Goal: Transaction & Acquisition: Purchase product/service

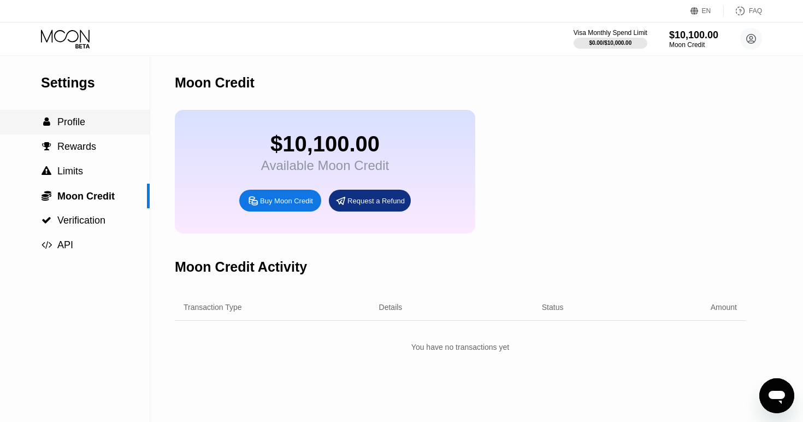
click at [83, 122] on span "Profile" at bounding box center [71, 121] width 28 height 11
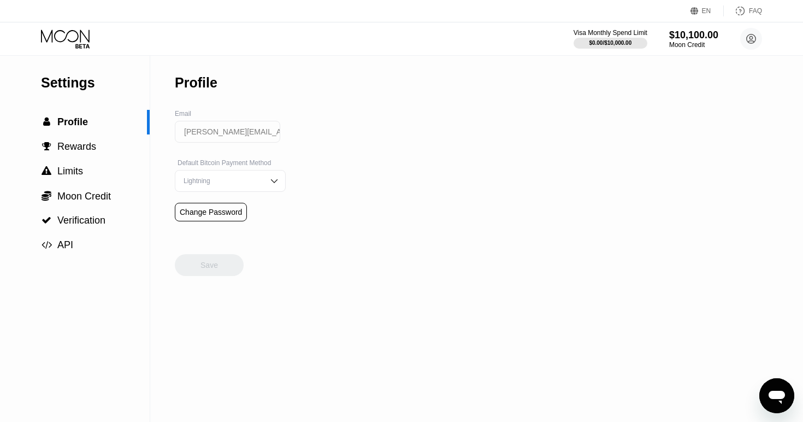
click at [625, 28] on div "Visa Monthly Spend Limit $0.00 / $10,000.00 $10,100.00 Moon Credit john@twozero…" at bounding box center [668, 39] width 189 height 22
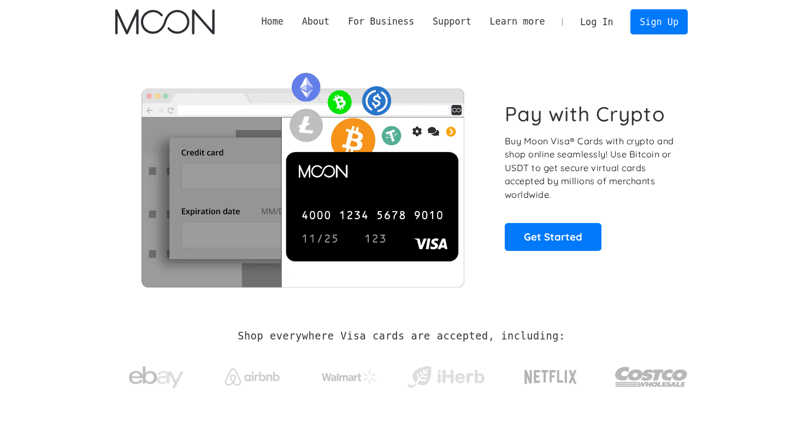
click at [602, 22] on link "Log In" at bounding box center [596, 22] width 51 height 24
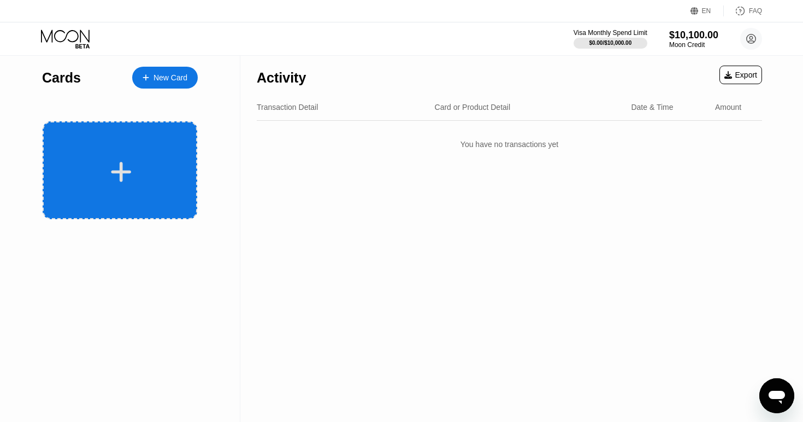
click at [143, 172] on div at bounding box center [122, 172] width 136 height 25
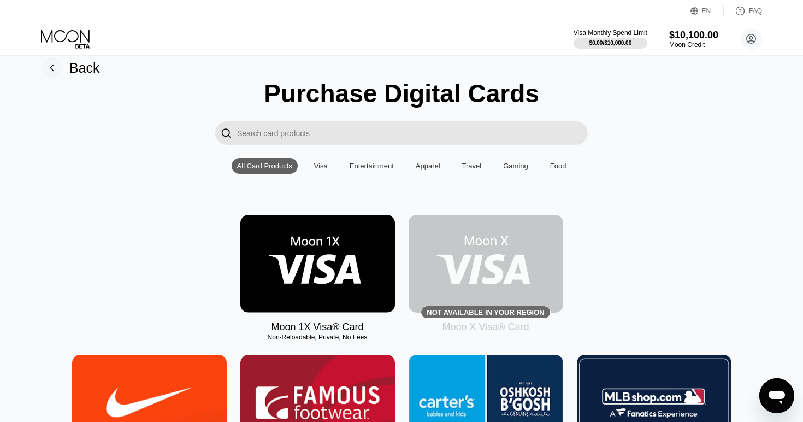
scroll to position [20, 0]
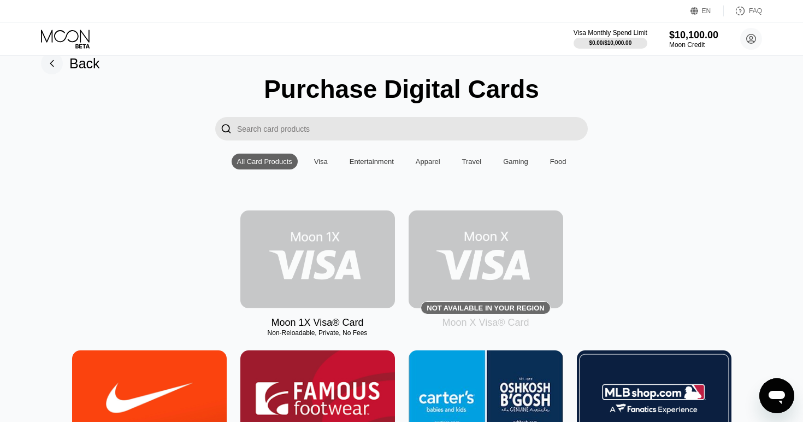
click at [317, 265] on img at bounding box center [317, 259] width 155 height 98
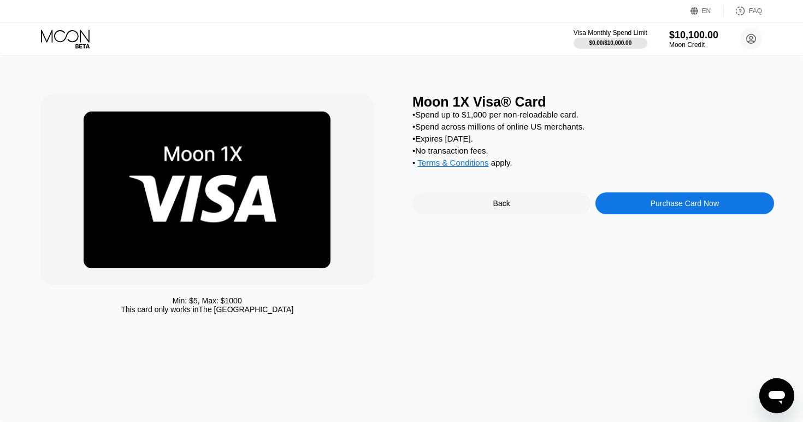
click at [696, 206] on div "Purchase Card Now" at bounding box center [685, 203] width 68 height 9
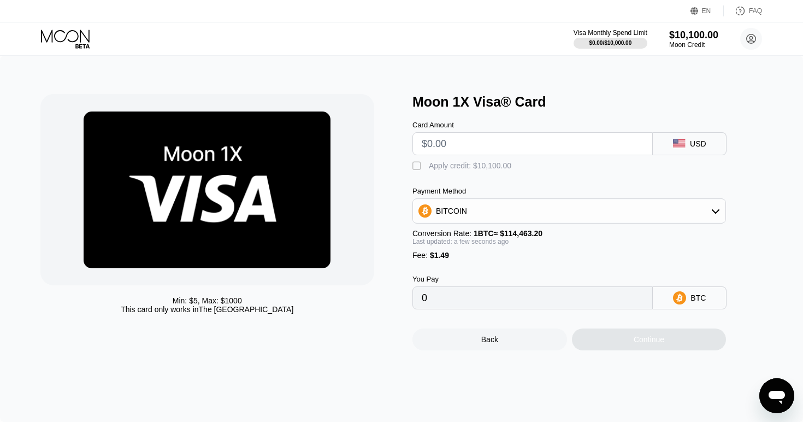
click at [584, 149] on input "text" at bounding box center [533, 144] width 222 height 22
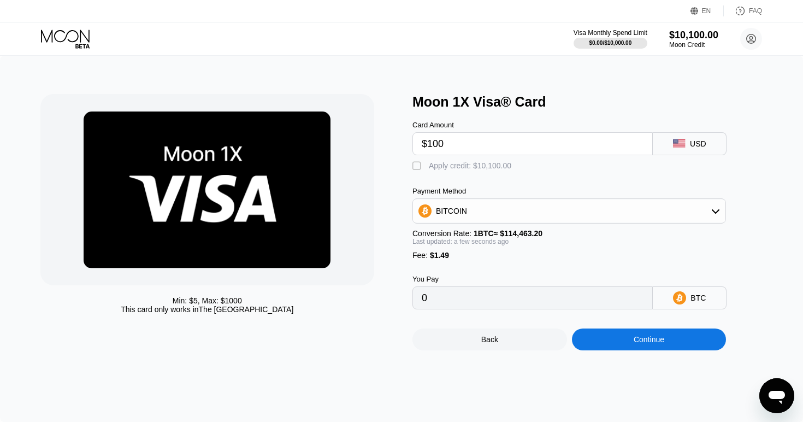
type input "$1000"
type input "0.00874945"
type input "$1000"
click at [416, 165] on div "" at bounding box center [418, 166] width 11 height 11
type input "0"
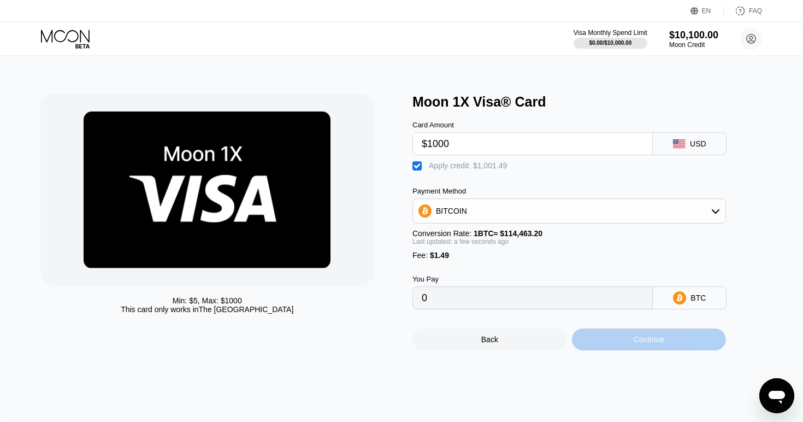
click at [646, 343] on div "Continue" at bounding box center [649, 339] width 31 height 9
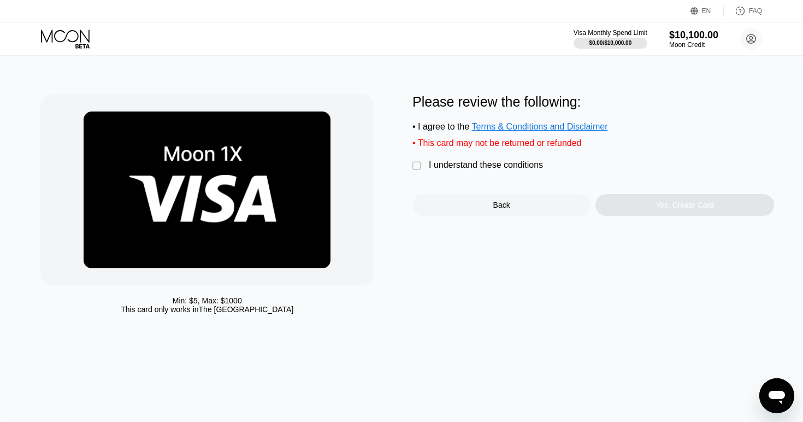
click at [416, 166] on div "" at bounding box center [418, 166] width 11 height 11
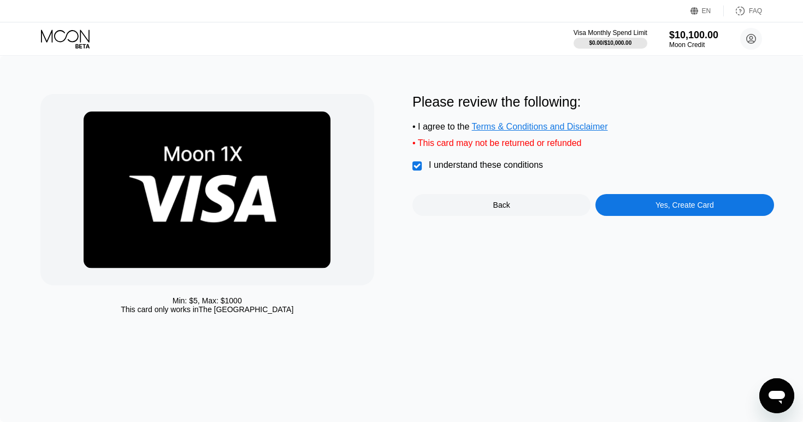
click at [691, 208] on div "Yes, Create Card" at bounding box center [685, 205] width 58 height 9
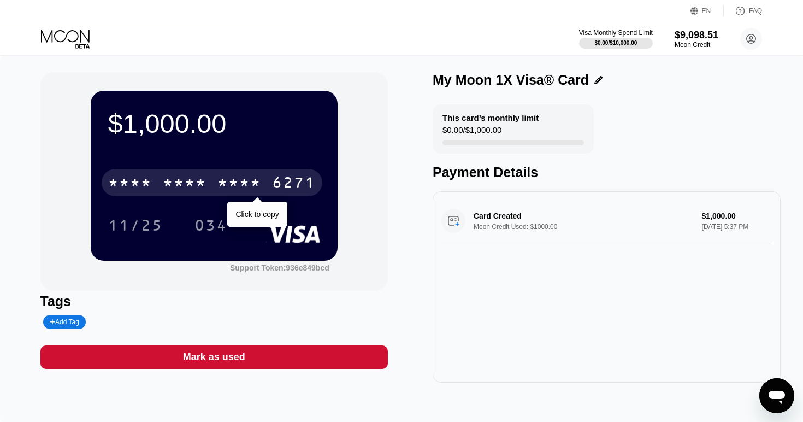
click at [239, 185] on div "* * * *" at bounding box center [239, 183] width 44 height 17
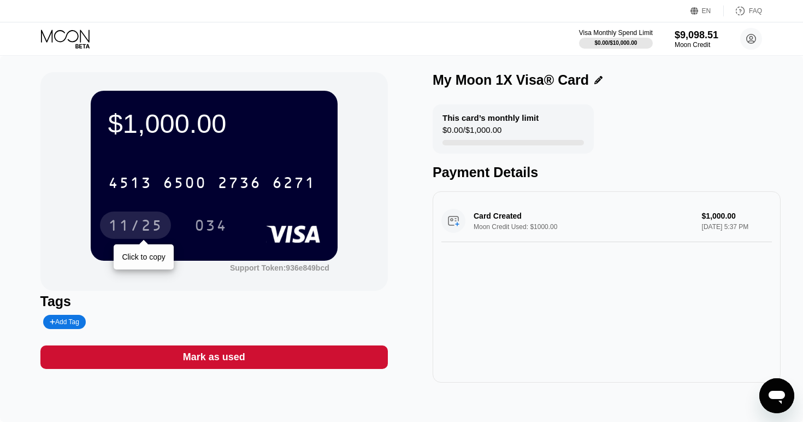
click at [147, 228] on div "11/25" at bounding box center [135, 226] width 55 height 17
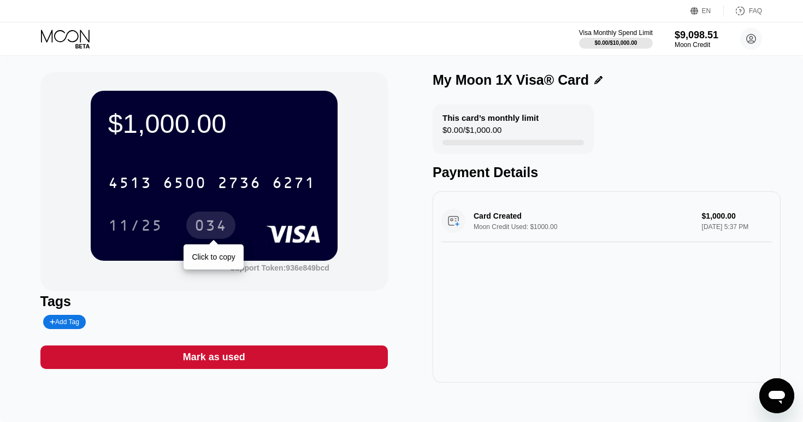
click at [208, 225] on div "034" at bounding box center [211, 226] width 33 height 17
click at [594, 81] on icon at bounding box center [598, 80] width 8 height 8
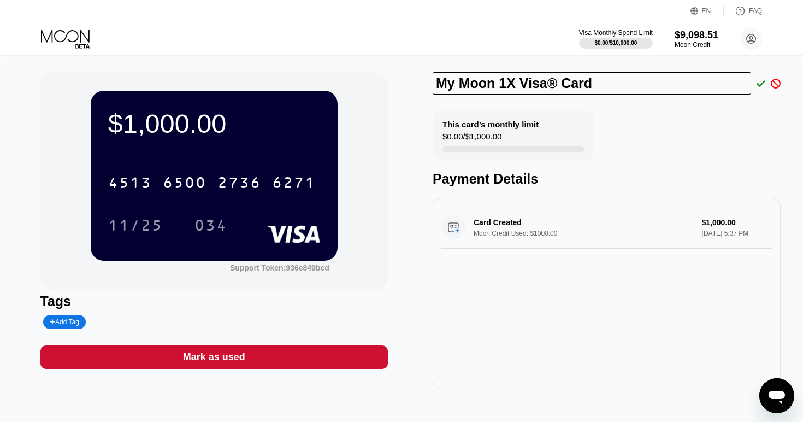
click at [632, 109] on div "My Moon 1X Visa® Card This card’s monthly limit $0.00 / $1,000.00 Payment Detai…" at bounding box center [607, 230] width 348 height 317
click at [215, 358] on div "Mark as used" at bounding box center [214, 357] width 62 height 13
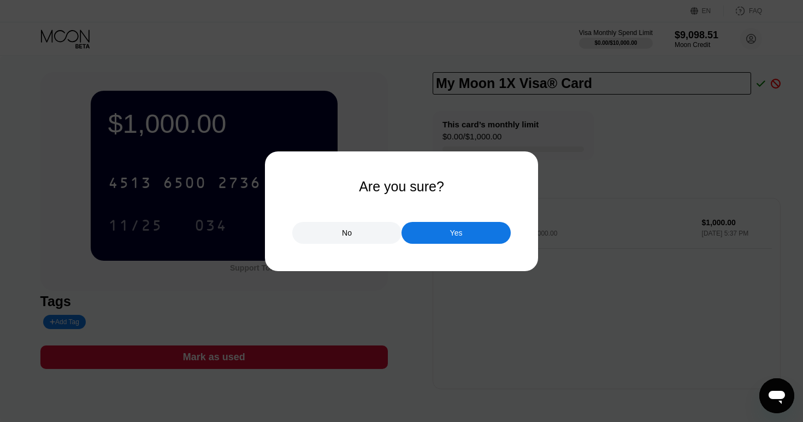
click at [460, 233] on div "Yes" at bounding box center [456, 233] width 13 height 10
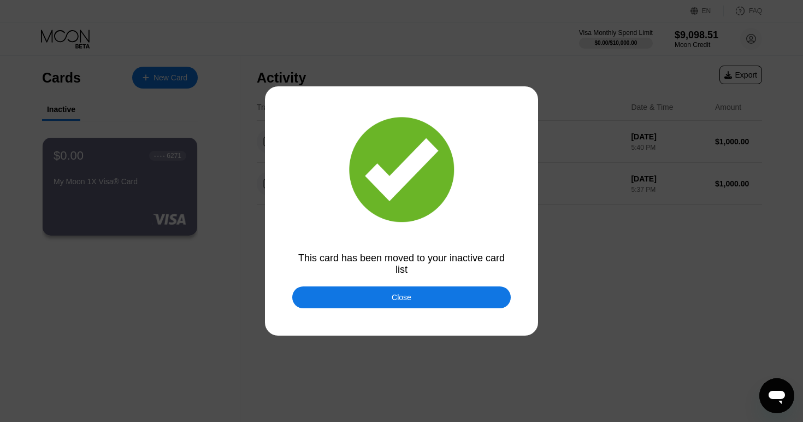
click at [405, 298] on div "Close" at bounding box center [402, 297] width 20 height 9
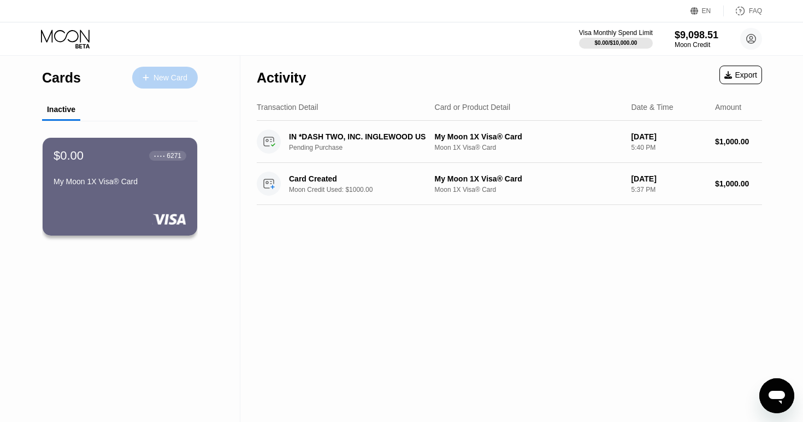
click at [180, 86] on div "New Card" at bounding box center [165, 78] width 66 height 22
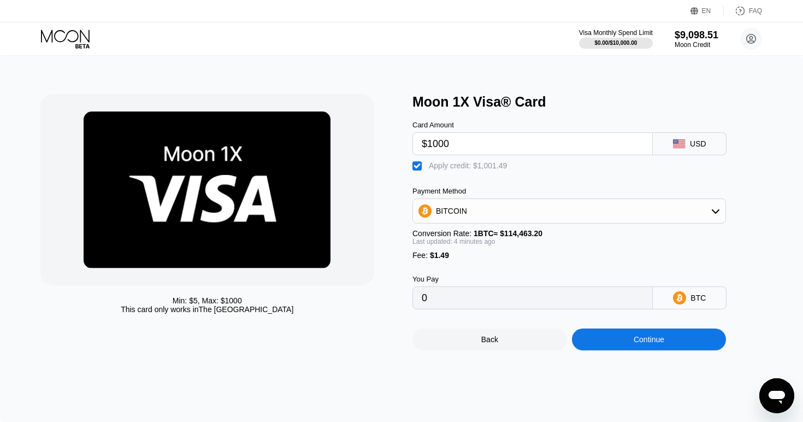
type input "$1000"
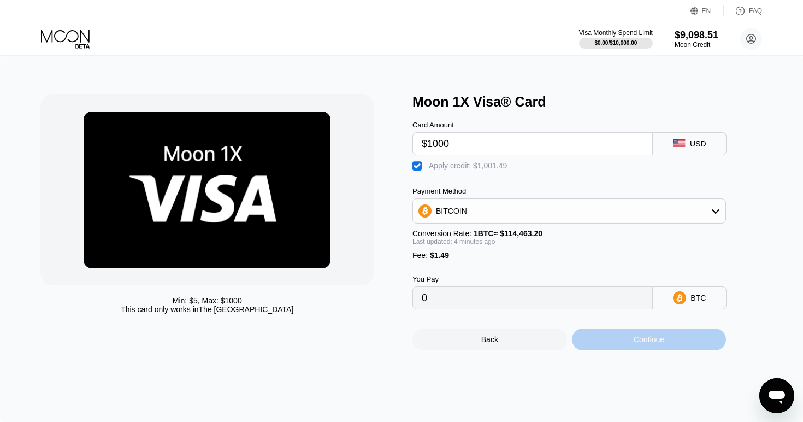
click at [652, 339] on div "Continue" at bounding box center [649, 339] width 31 height 9
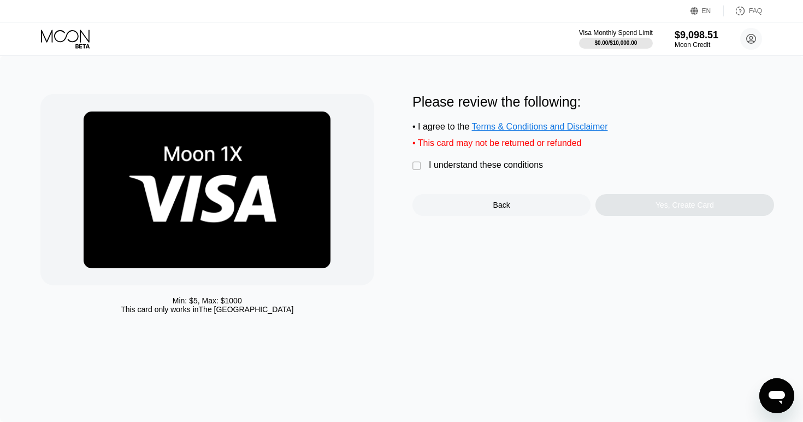
click at [419, 170] on div "" at bounding box center [418, 166] width 11 height 11
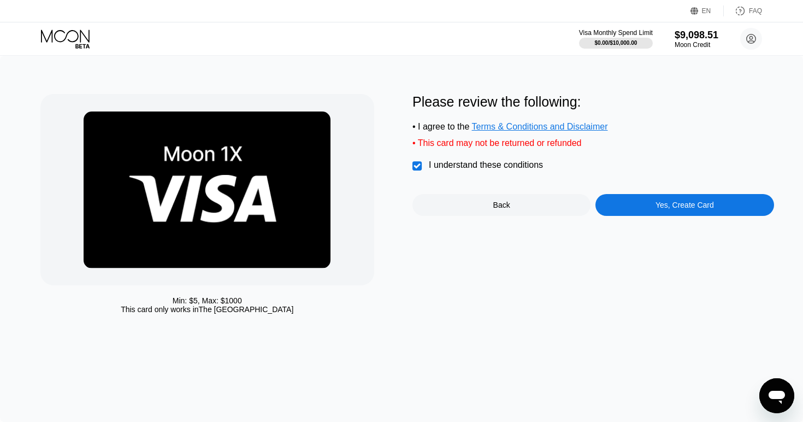
click at [416, 167] on div "" at bounding box center [418, 166] width 11 height 11
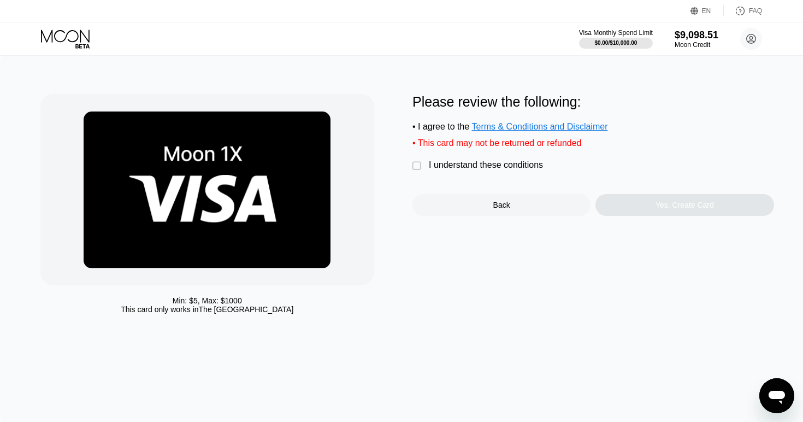
click at [417, 168] on div "" at bounding box center [418, 166] width 11 height 11
click at [709, 205] on div "Yes, Create Card" at bounding box center [685, 205] width 58 height 9
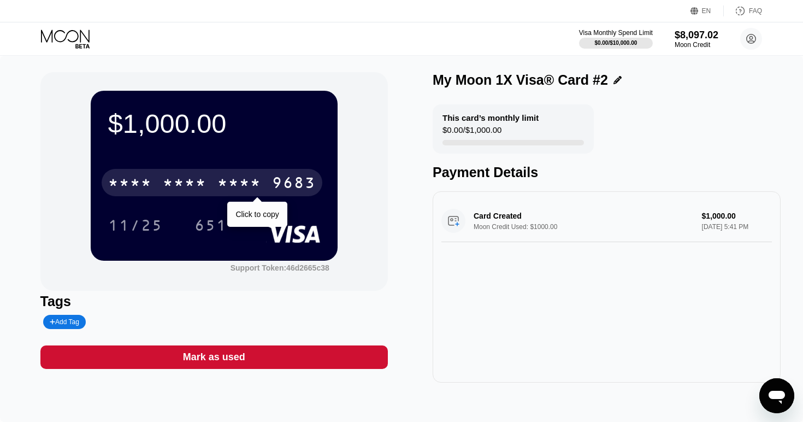
click at [240, 178] on div "* * * *" at bounding box center [239, 183] width 44 height 17
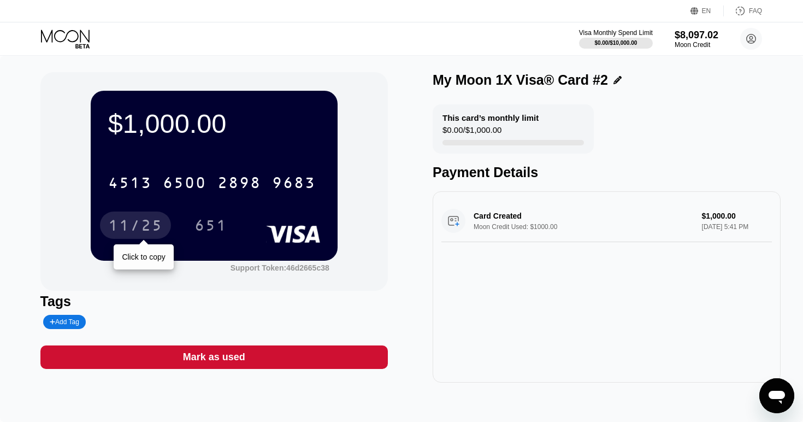
click at [144, 220] on div "11/25" at bounding box center [135, 226] width 55 height 17
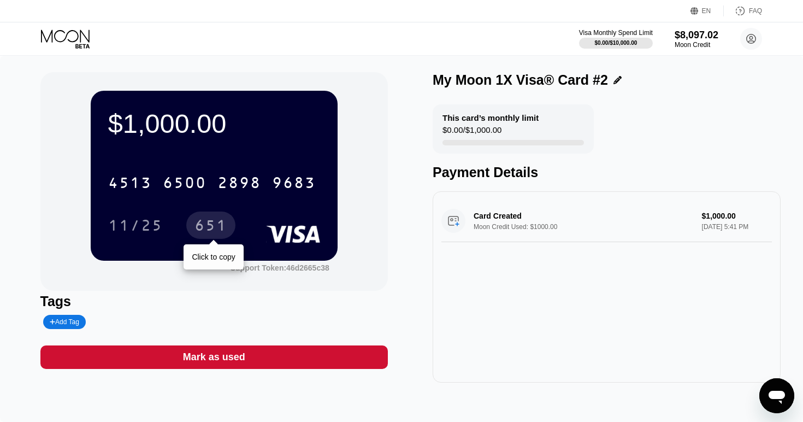
click at [219, 222] on div "651" at bounding box center [211, 226] width 33 height 17
click at [226, 361] on div "Mark as used" at bounding box center [214, 357] width 62 height 13
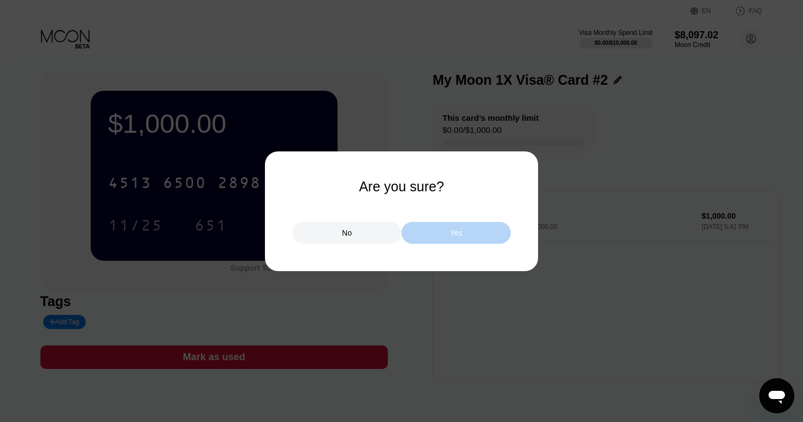
click at [445, 234] on div "Yes" at bounding box center [456, 233] width 109 height 22
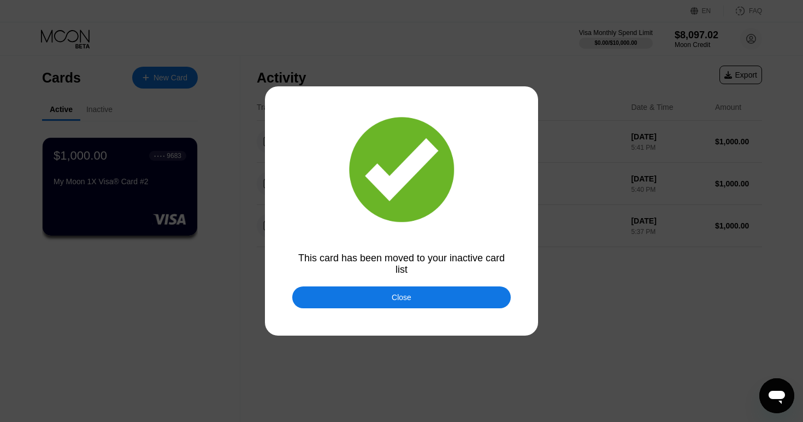
click at [418, 301] on div "Close" at bounding box center [401, 297] width 219 height 22
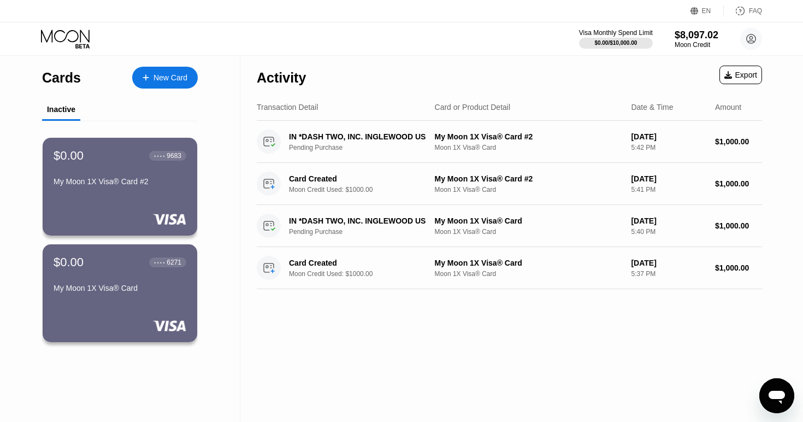
click at [164, 79] on div "New Card" at bounding box center [171, 77] width 34 height 9
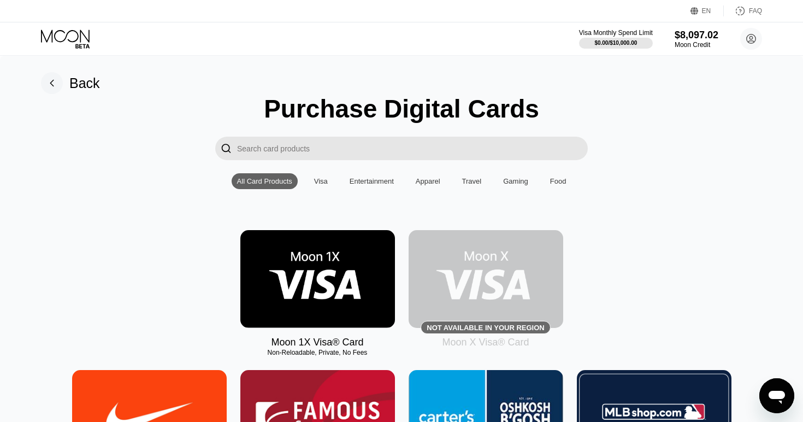
click at [329, 275] on img at bounding box center [317, 279] width 155 height 98
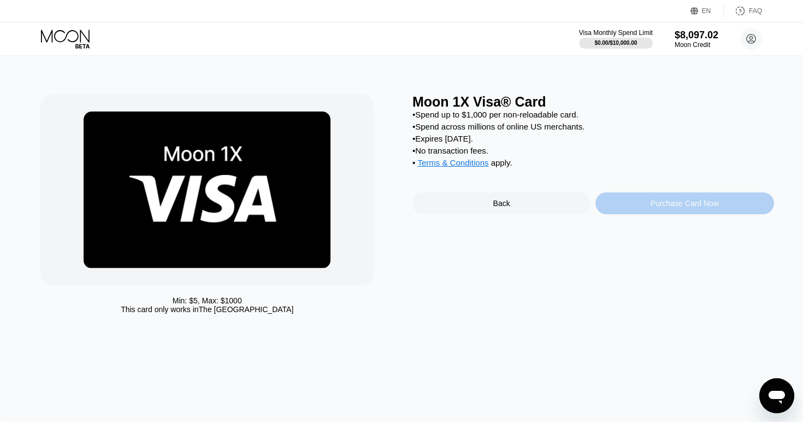
click at [667, 203] on div "Purchase Card Now" at bounding box center [685, 203] width 68 height 9
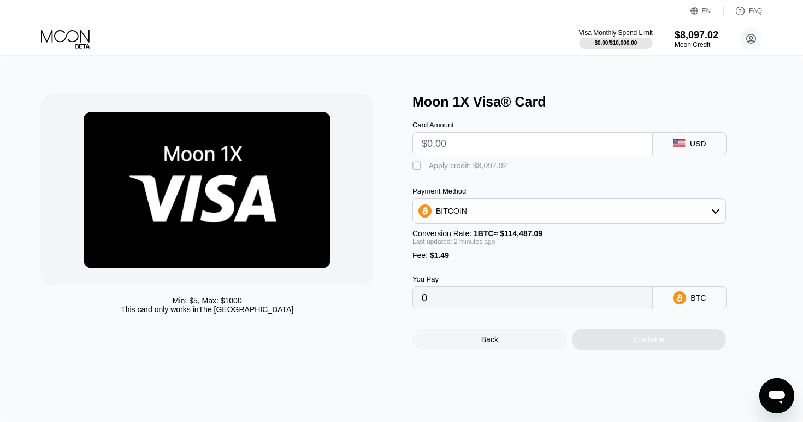
click at [419, 167] on div "" at bounding box center [418, 166] width 11 height 11
click at [456, 150] on input "text" at bounding box center [533, 144] width 222 height 22
type input "$1000"
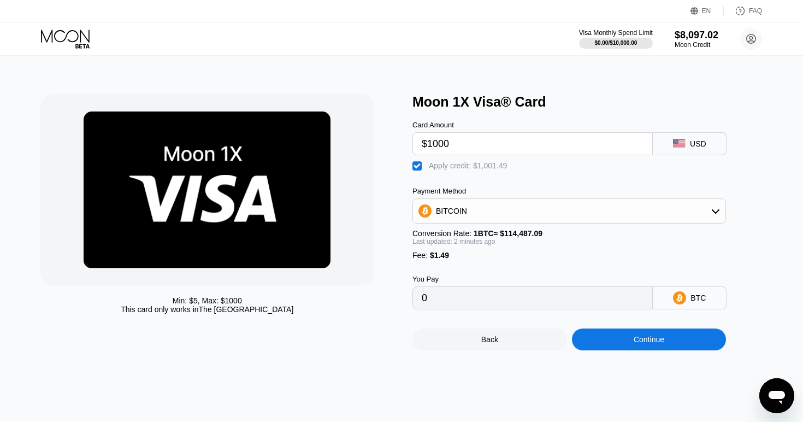
click at [651, 343] on div "Continue" at bounding box center [649, 339] width 31 height 9
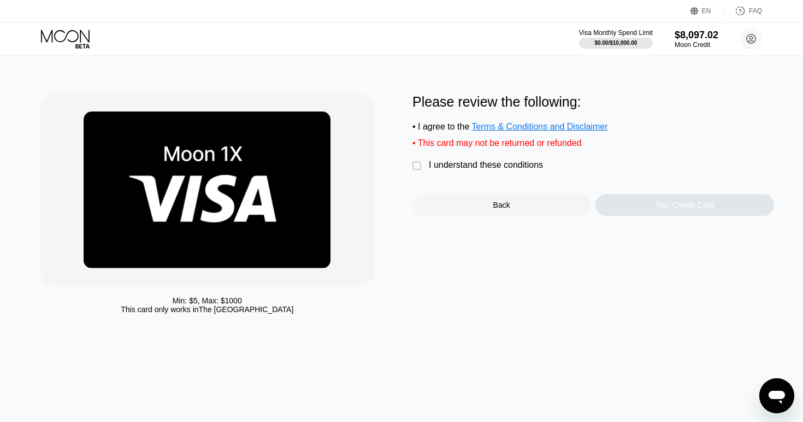
click at [443, 167] on div "I understand these conditions" at bounding box center [486, 165] width 114 height 10
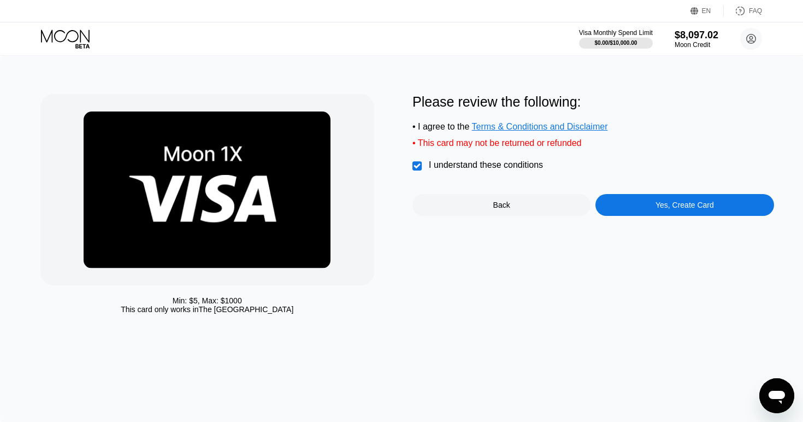
click at [635, 207] on div "Yes, Create Card" at bounding box center [685, 205] width 178 height 22
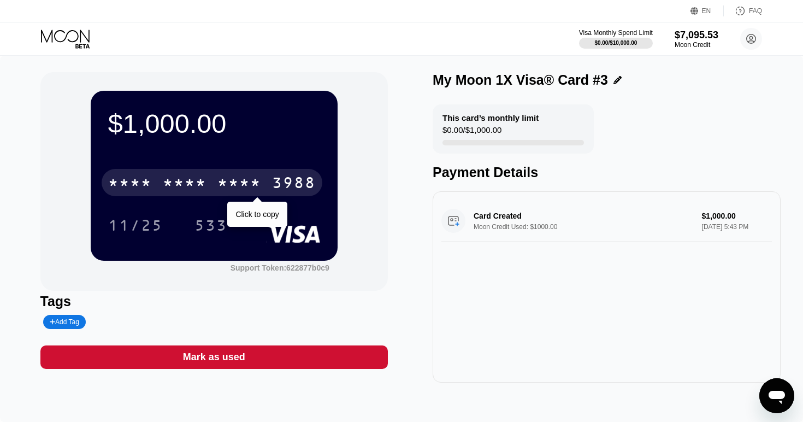
click at [221, 176] on div "* * * *" at bounding box center [239, 183] width 44 height 17
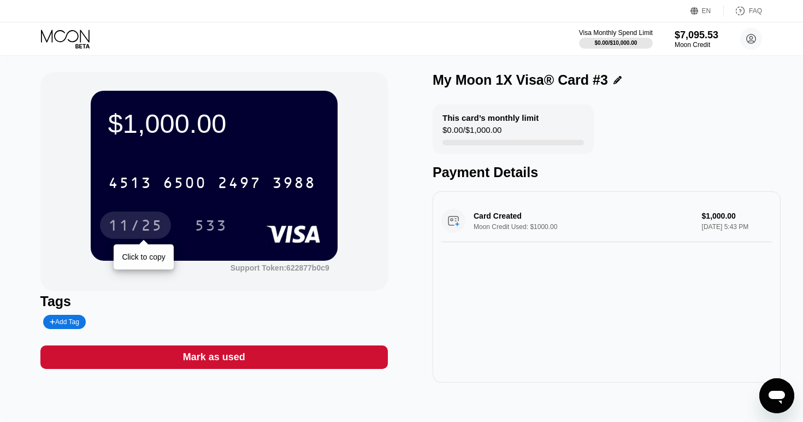
click at [147, 225] on div "11/25" at bounding box center [135, 226] width 55 height 17
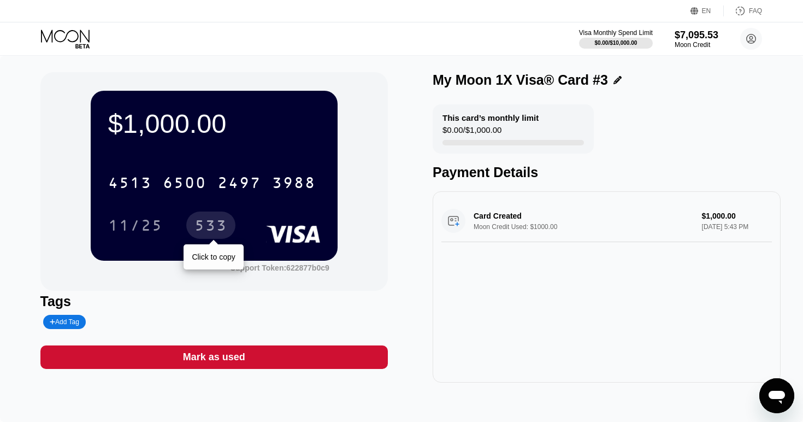
click at [213, 229] on div "533" at bounding box center [211, 226] width 33 height 17
click at [215, 363] on div "Mark as used" at bounding box center [214, 357] width 62 height 13
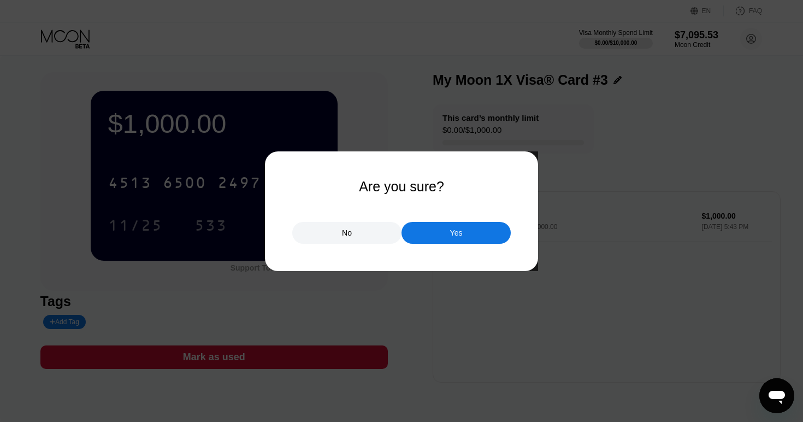
click at [445, 231] on div "Yes" at bounding box center [456, 233] width 109 height 22
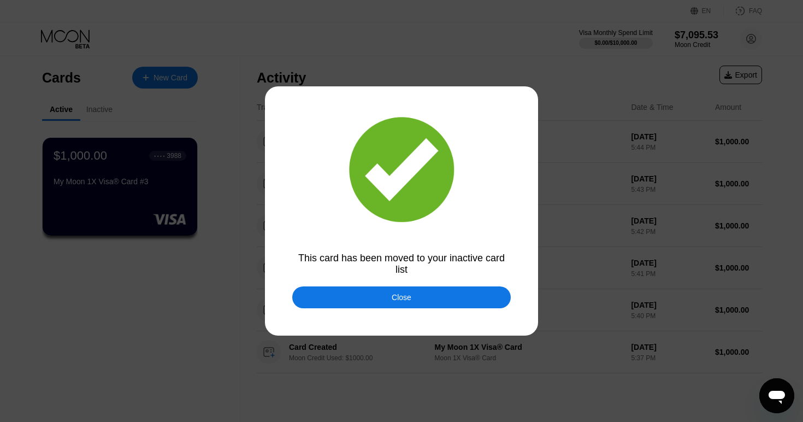
click at [413, 300] on div "Close" at bounding box center [401, 297] width 219 height 22
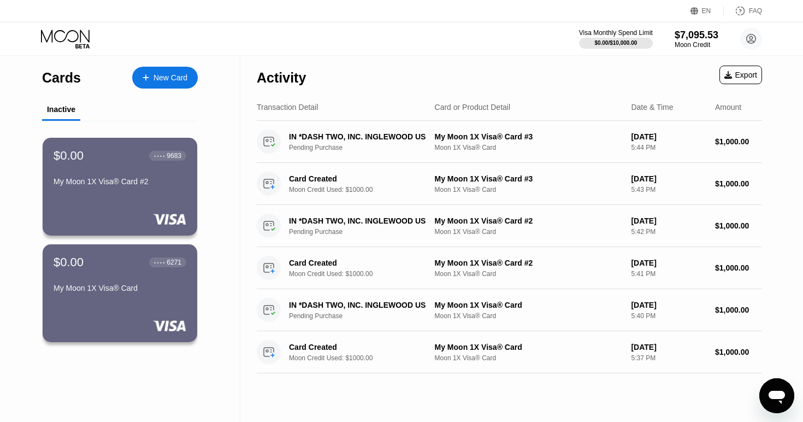
click at [163, 72] on div "New Card" at bounding box center [165, 78] width 66 height 22
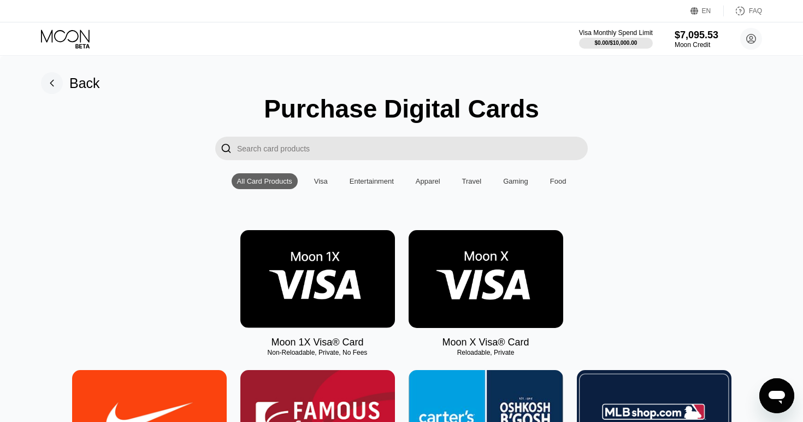
click at [341, 260] on img at bounding box center [317, 279] width 155 height 98
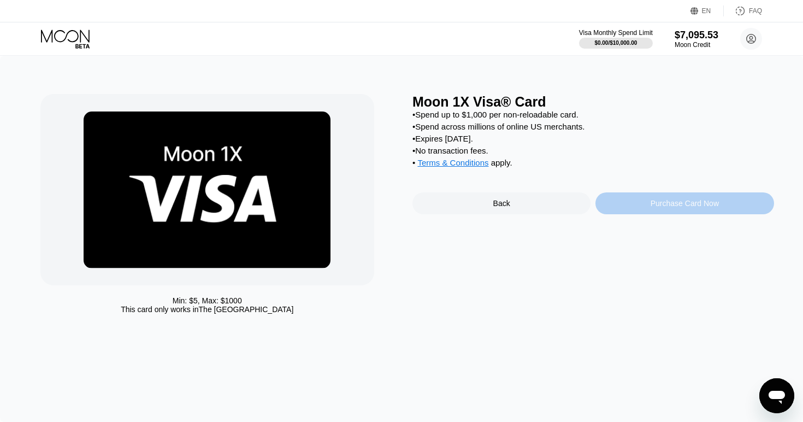
click at [662, 205] on div "Purchase Card Now" at bounding box center [685, 203] width 68 height 9
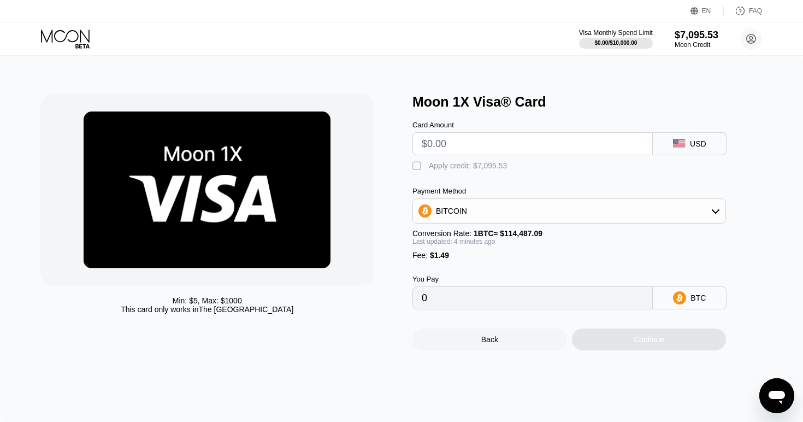
click at [419, 166] on div "" at bounding box center [418, 166] width 11 height 11
click at [454, 146] on input "text" at bounding box center [533, 144] width 222 height 22
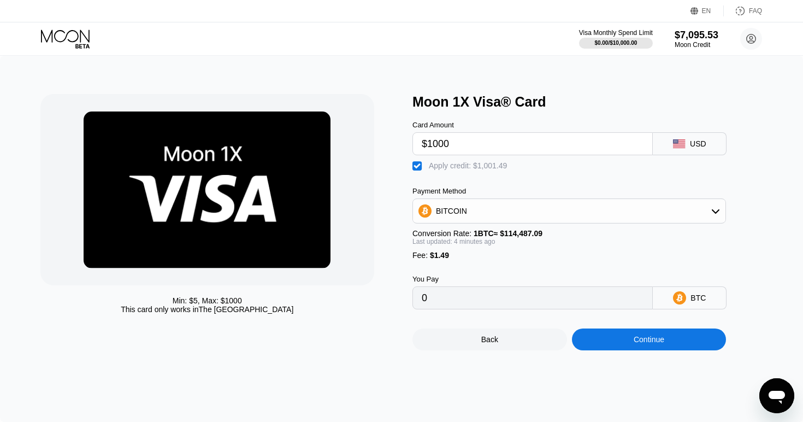
type input "$1000"
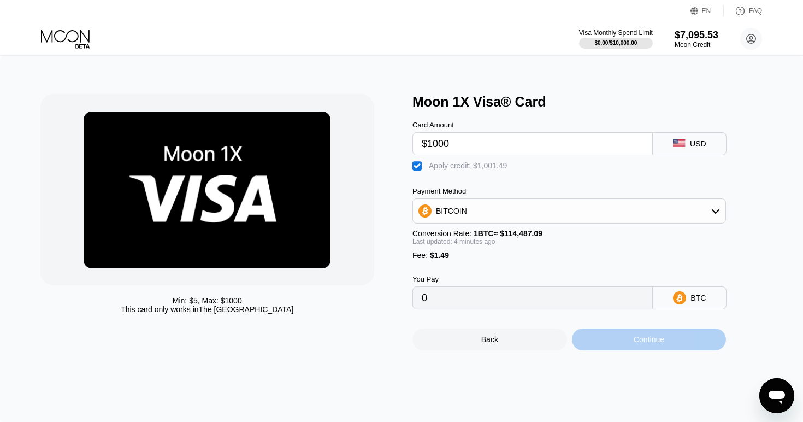
click at [650, 338] on div "Continue" at bounding box center [649, 339] width 31 height 9
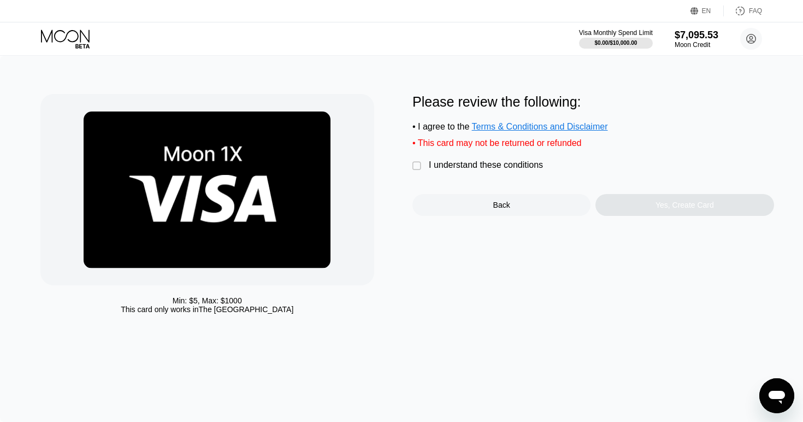
click at [451, 159] on div "Please review the following: • I agree to the Terms & Conditions and Disclaimer…" at bounding box center [594, 155] width 362 height 122
click at [451, 166] on div "I understand these conditions" at bounding box center [486, 165] width 114 height 10
click at [683, 207] on div "Yes, Create Card" at bounding box center [685, 205] width 58 height 9
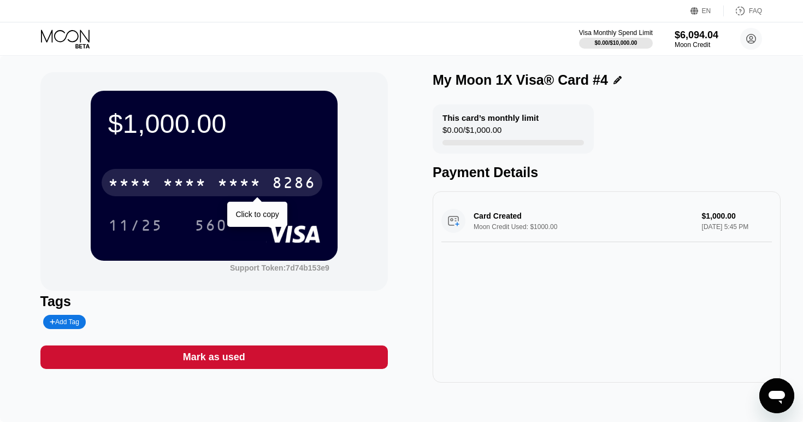
click at [225, 187] on div "* * * *" at bounding box center [239, 183] width 44 height 17
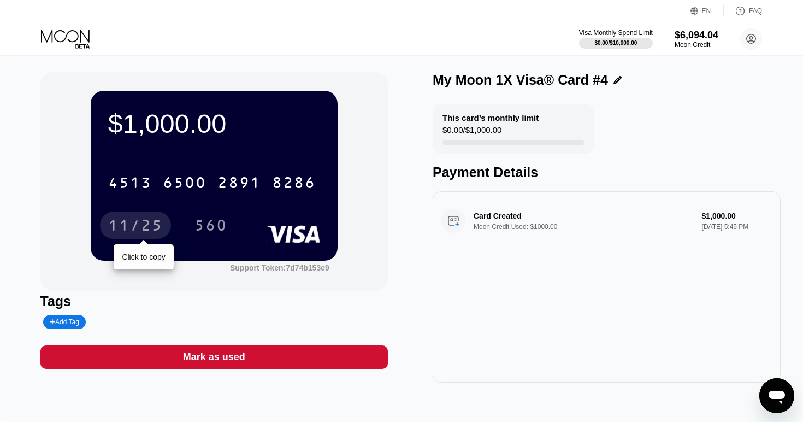
click at [152, 227] on div "11/25" at bounding box center [135, 226] width 55 height 17
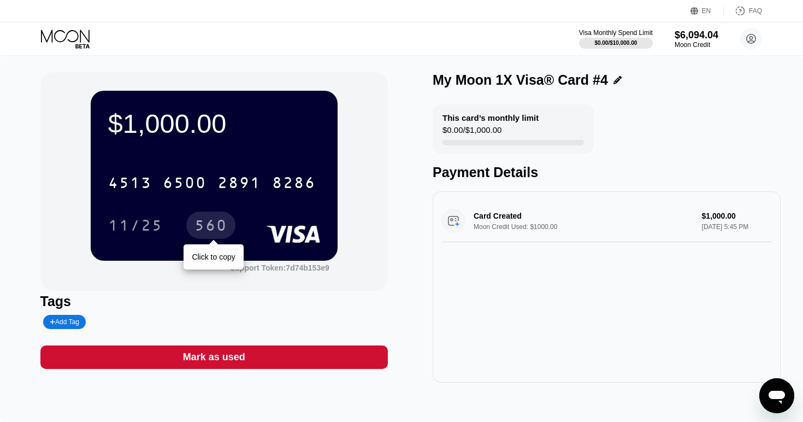
click at [205, 230] on div "560" at bounding box center [211, 226] width 33 height 17
click at [251, 354] on div "Mark as used" at bounding box center [214, 356] width 348 height 23
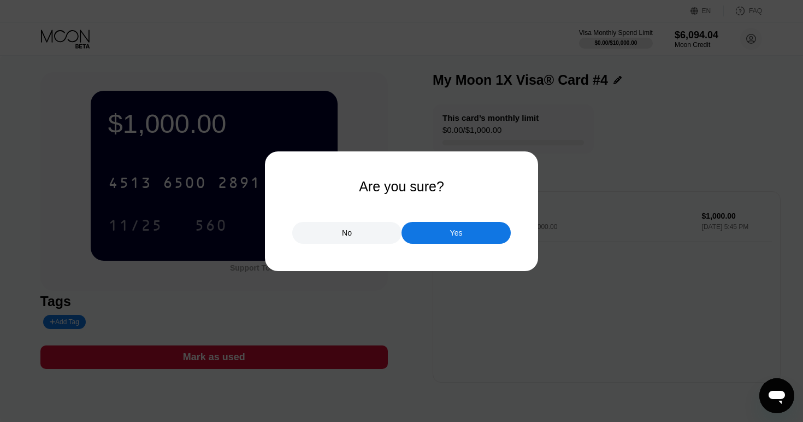
click at [467, 234] on div "Yes" at bounding box center [456, 233] width 109 height 22
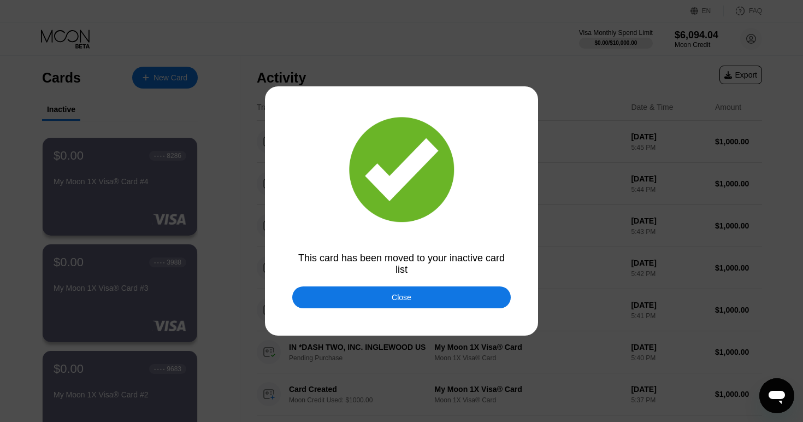
click at [405, 302] on div "Close" at bounding box center [402, 297] width 20 height 9
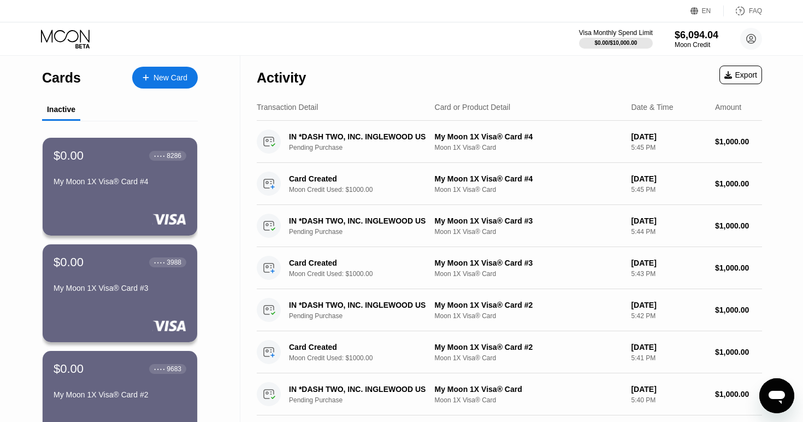
click at [164, 78] on div "New Card" at bounding box center [171, 77] width 34 height 9
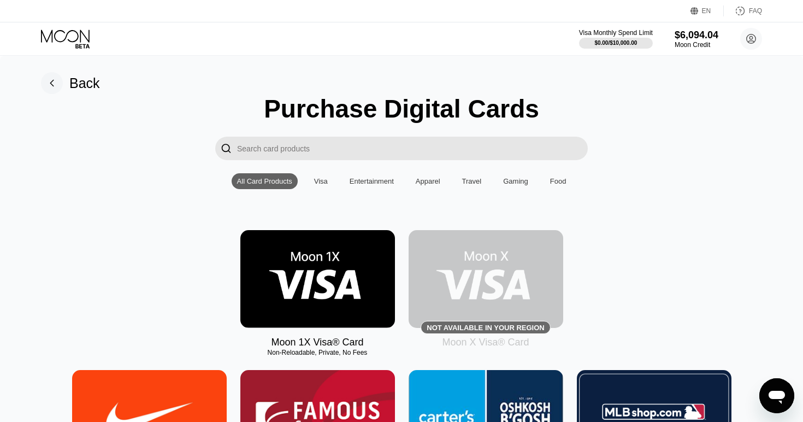
click at [318, 280] on img at bounding box center [317, 279] width 155 height 98
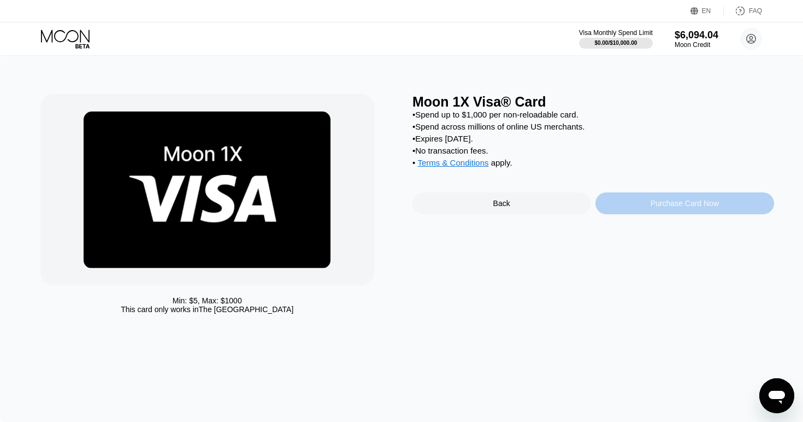
click at [663, 207] on div "Purchase Card Now" at bounding box center [685, 203] width 68 height 9
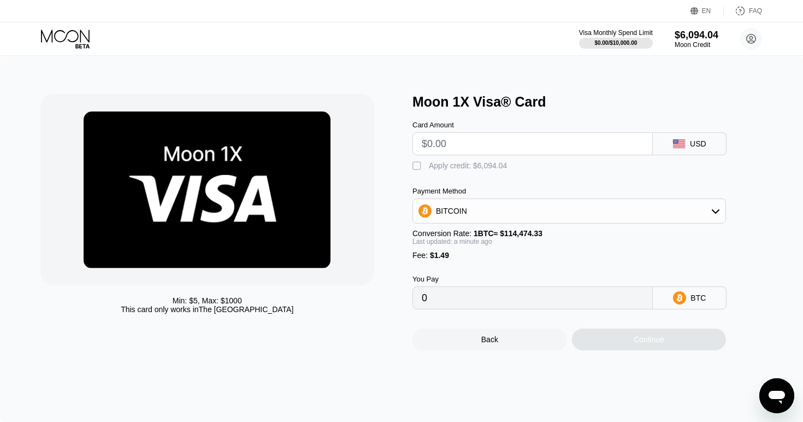
click at [512, 144] on input "text" at bounding box center [533, 144] width 222 height 22
type input "$1000"
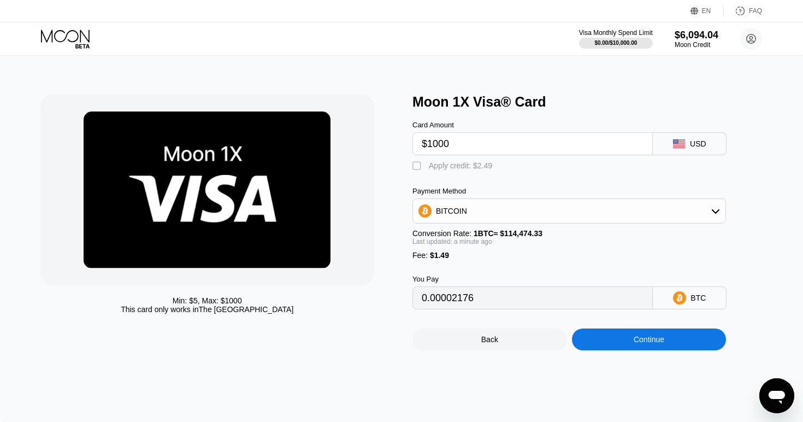
type input "0.00874860"
type input "$1000"
drag, startPoint x: 435, startPoint y: 168, endPoint x: 585, endPoint y: 301, distance: 200.1
click at [435, 168] on div "Apply credit: $1,001.49" at bounding box center [468, 165] width 78 height 9
type input "0"
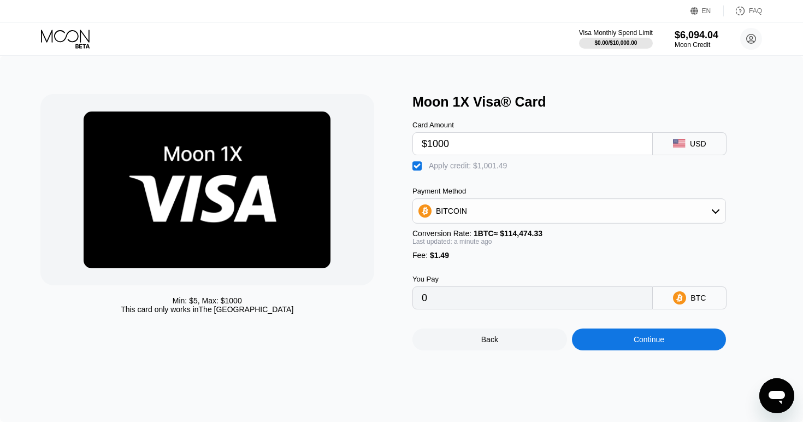
click at [644, 337] on div "Continue" at bounding box center [649, 339] width 31 height 9
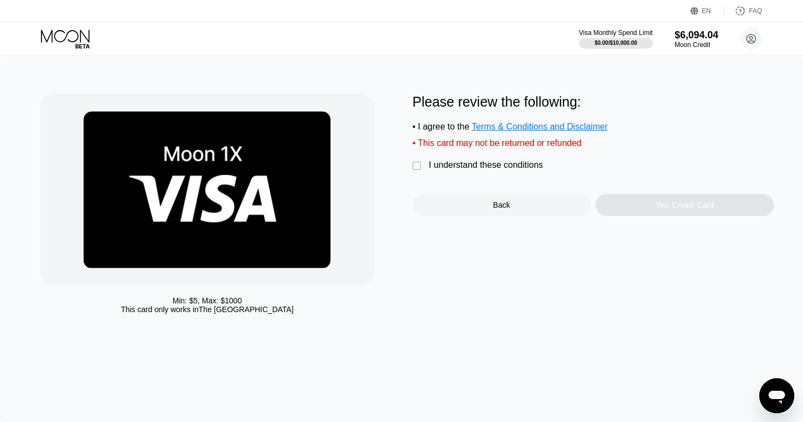
click at [464, 168] on div "I understand these conditions" at bounding box center [486, 165] width 114 height 10
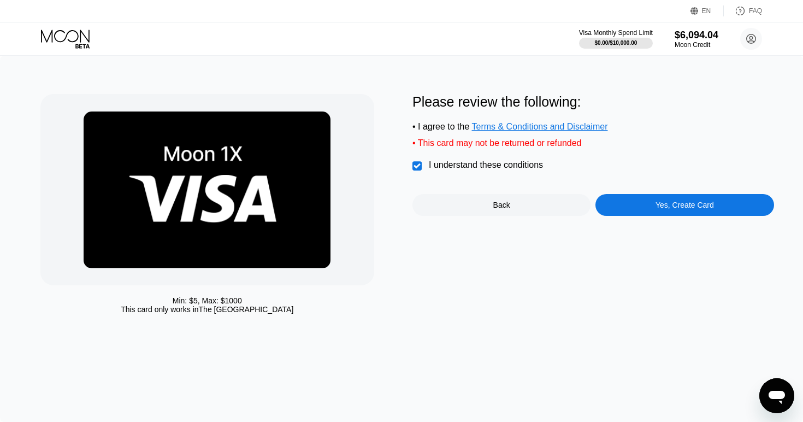
click at [661, 203] on div "Yes, Create Card" at bounding box center [685, 205] width 58 height 9
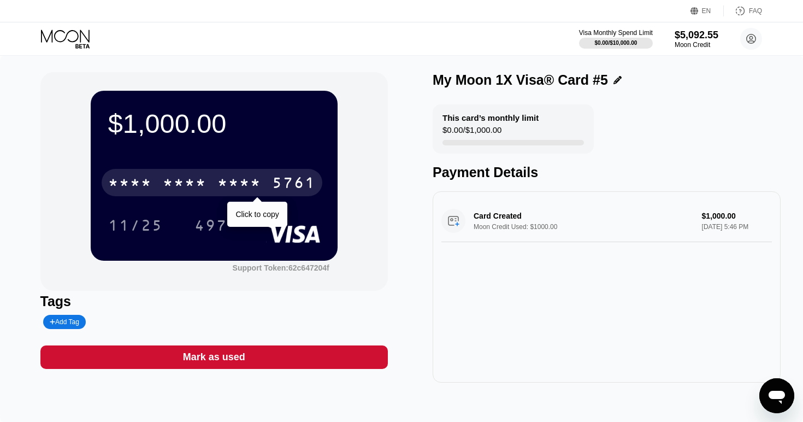
click at [229, 191] on div "* * * *" at bounding box center [239, 183] width 44 height 17
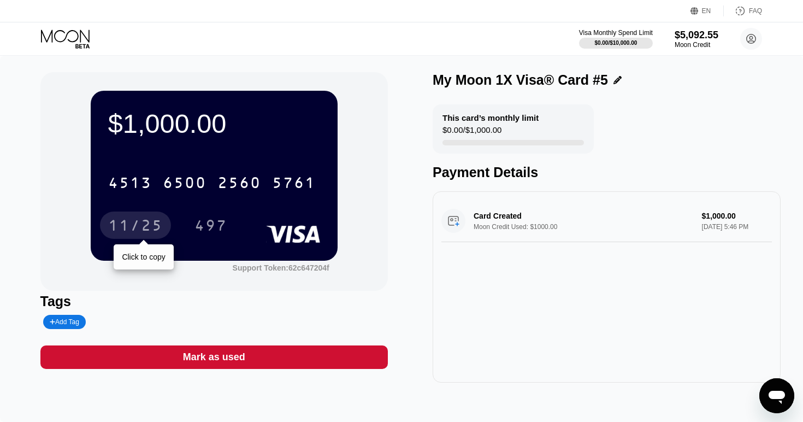
click at [130, 232] on div "11/25" at bounding box center [135, 226] width 55 height 17
click at [216, 222] on div "497" at bounding box center [211, 226] width 33 height 17
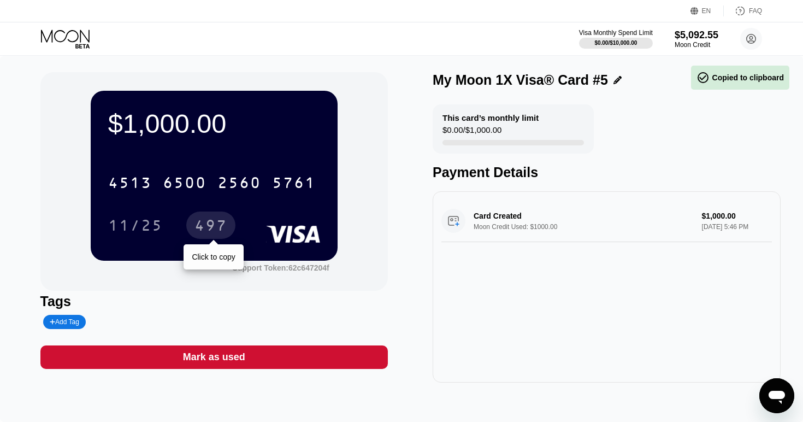
click at [216, 222] on div "497" at bounding box center [211, 226] width 33 height 17
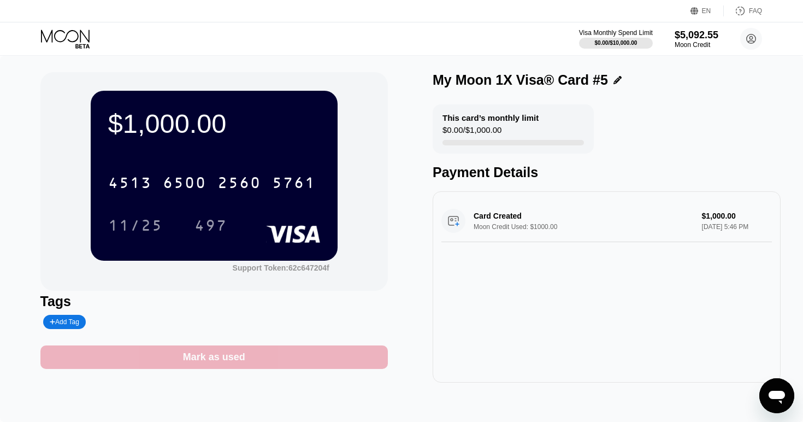
click at [234, 366] on div "Mark as used" at bounding box center [214, 356] width 348 height 23
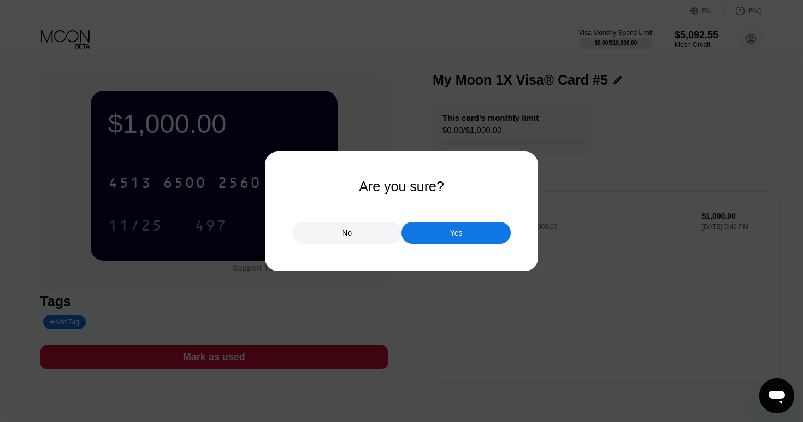
click at [466, 231] on div "Yes" at bounding box center [456, 233] width 109 height 22
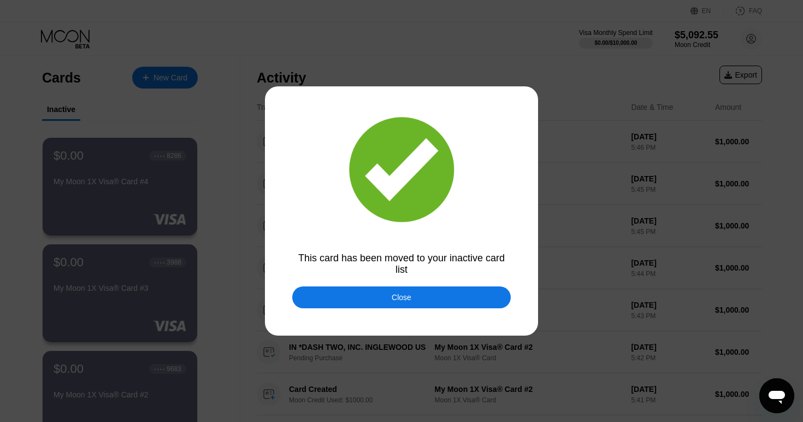
click at [402, 301] on div "Close" at bounding box center [402, 297] width 20 height 9
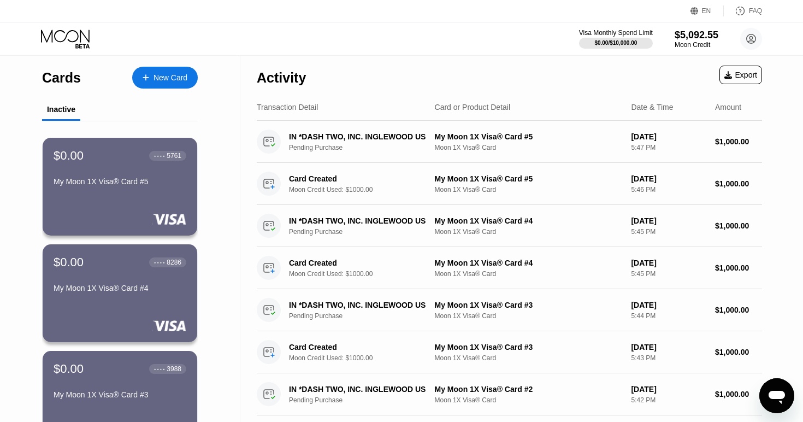
click at [183, 74] on div "New Card" at bounding box center [171, 77] width 34 height 9
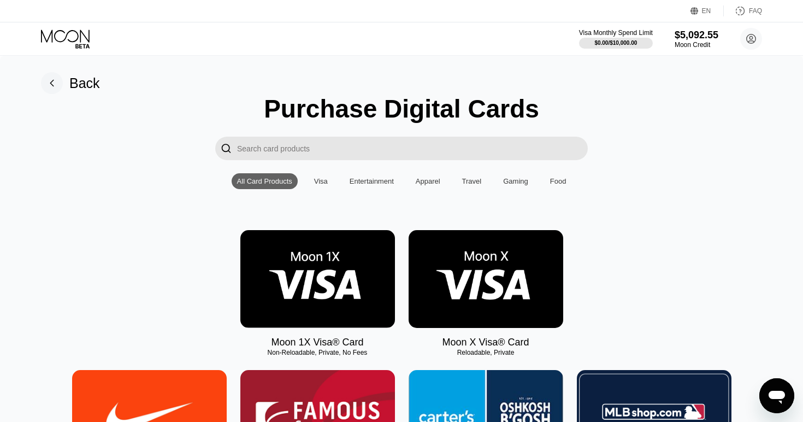
click at [317, 252] on img at bounding box center [317, 279] width 155 height 98
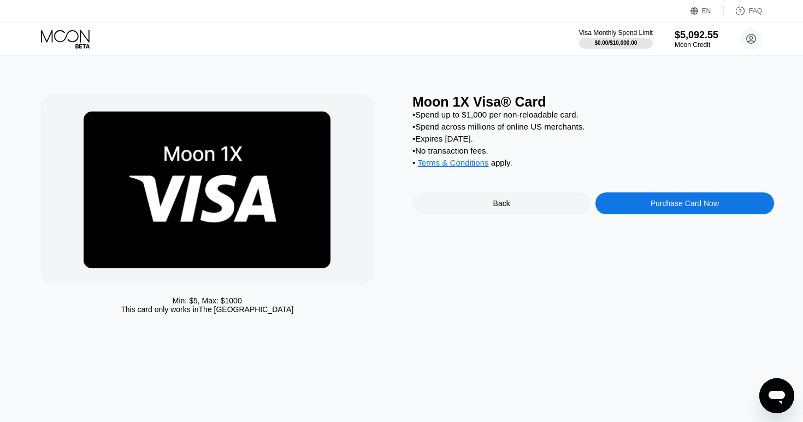
click at [652, 204] on div "Purchase Card Now" at bounding box center [685, 203] width 68 height 9
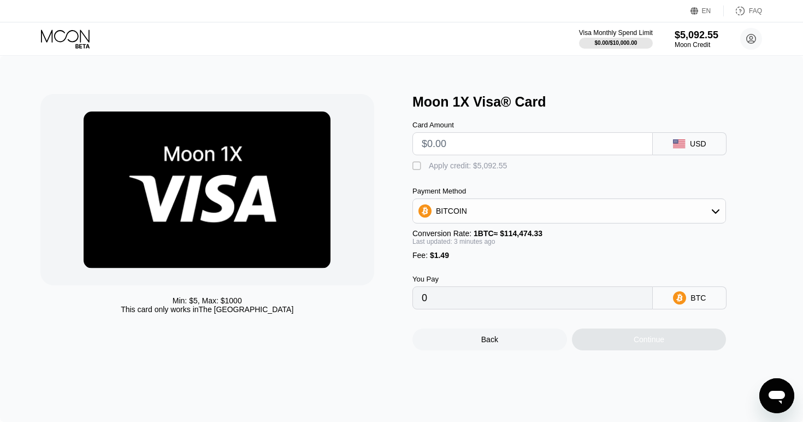
type input "0"
click at [432, 164] on div "Apply credit: $5,092.55" at bounding box center [468, 165] width 78 height 9
click at [458, 142] on input "text" at bounding box center [533, 144] width 222 height 22
type input "$1000"
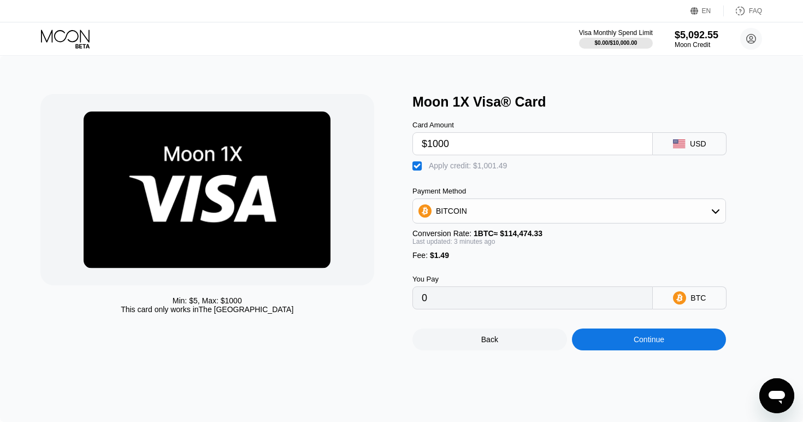
click at [650, 338] on div "Continue" at bounding box center [649, 339] width 31 height 9
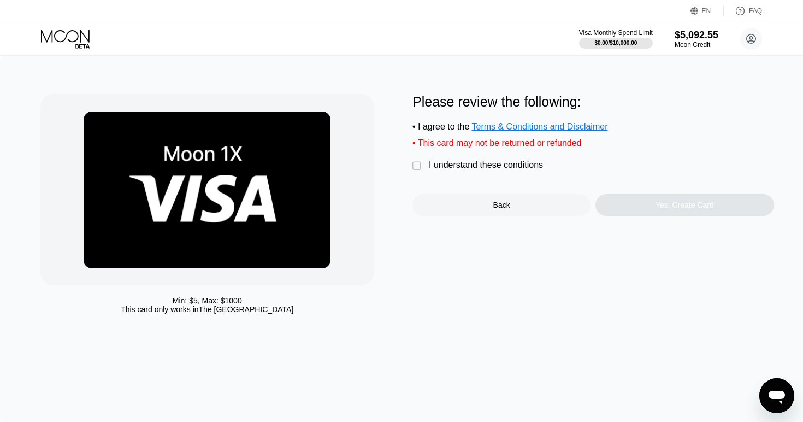
click at [474, 164] on div "I understand these conditions" at bounding box center [486, 165] width 114 height 10
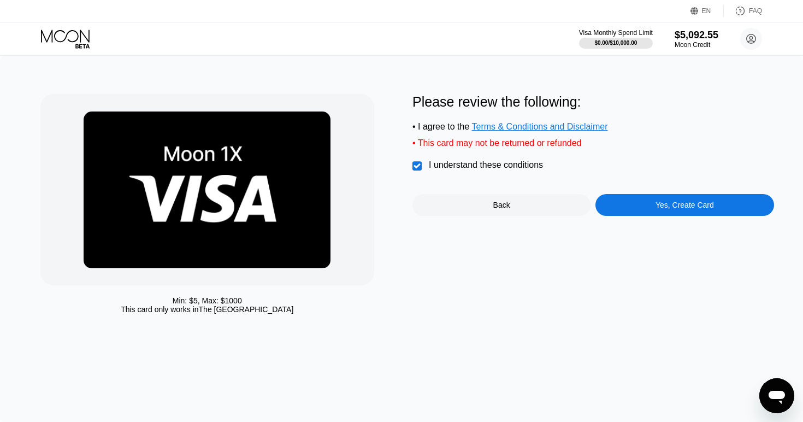
click at [652, 208] on div "Yes, Create Card" at bounding box center [685, 205] width 178 height 22
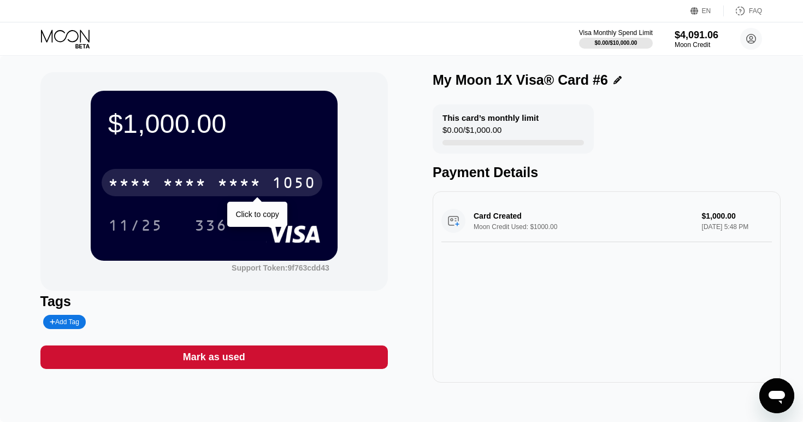
click at [214, 184] on div "* * * * * * * * * * * * 1050" at bounding box center [212, 182] width 221 height 27
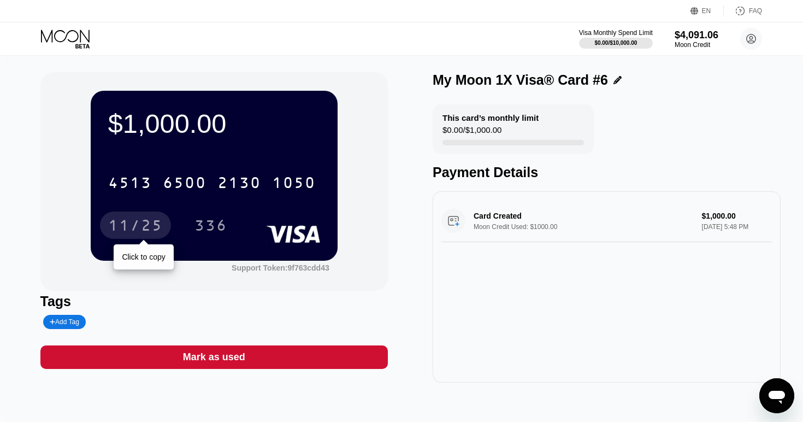
click at [154, 224] on div "11/25" at bounding box center [135, 226] width 55 height 17
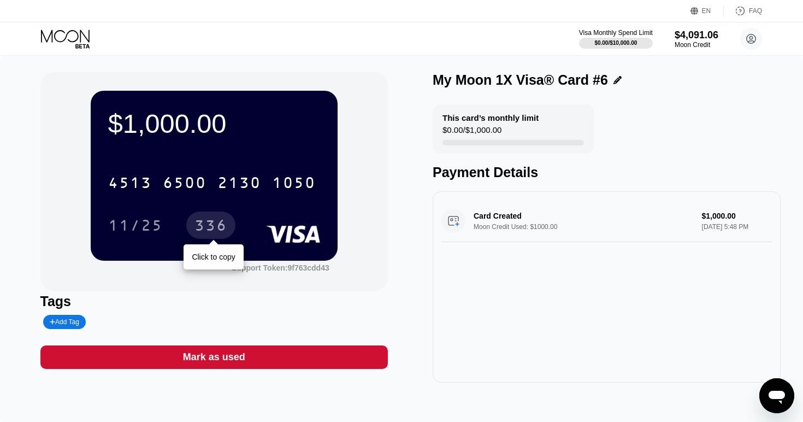
click at [213, 228] on div "336" at bounding box center [211, 226] width 33 height 17
click at [209, 360] on div "Mark as used" at bounding box center [214, 357] width 62 height 13
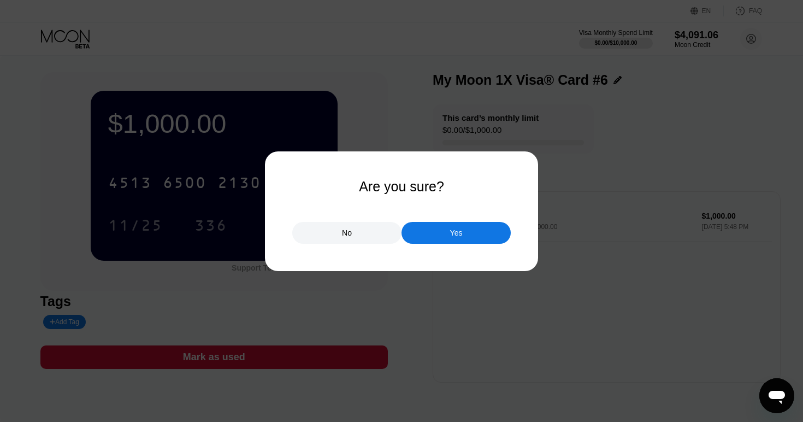
click at [444, 232] on div "Yes" at bounding box center [456, 233] width 109 height 22
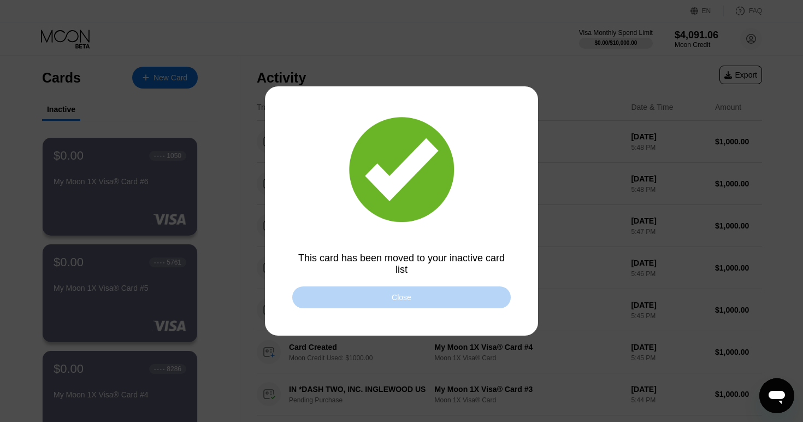
click at [439, 301] on div "Close" at bounding box center [401, 297] width 219 height 22
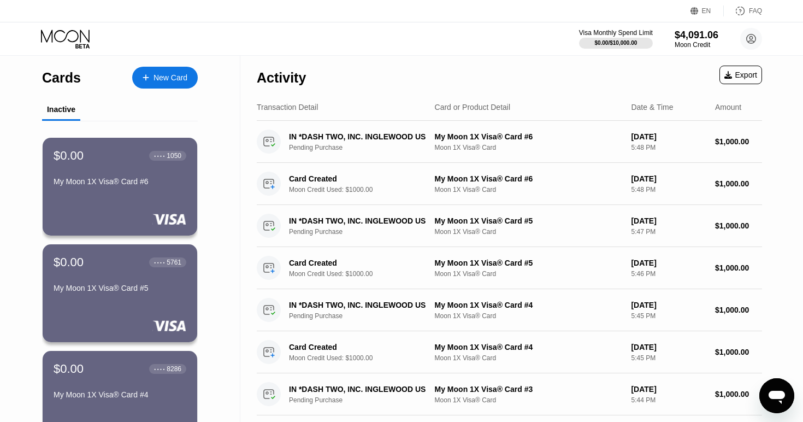
click at [159, 75] on div "New Card" at bounding box center [171, 77] width 34 height 9
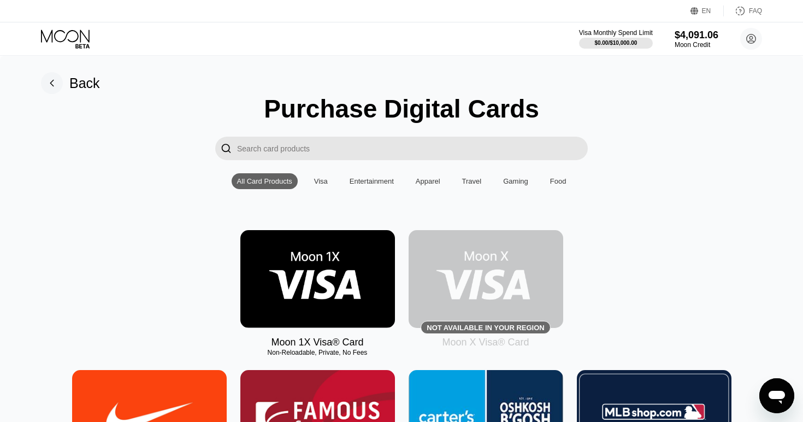
click at [317, 252] on img at bounding box center [317, 279] width 155 height 98
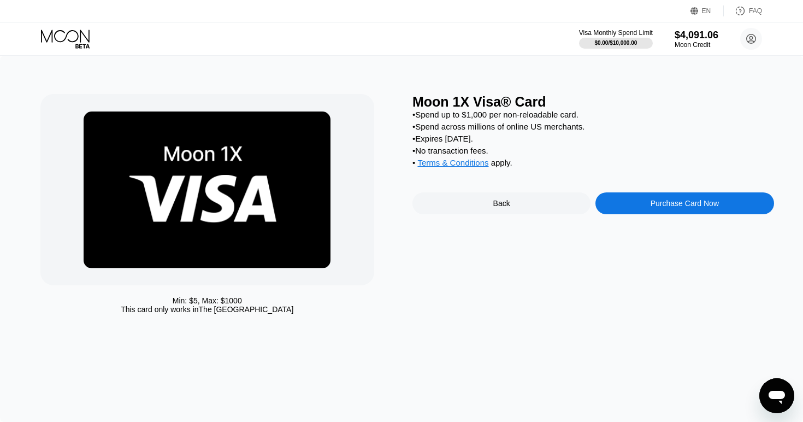
click at [684, 206] on div "Purchase Card Now" at bounding box center [685, 203] width 68 height 9
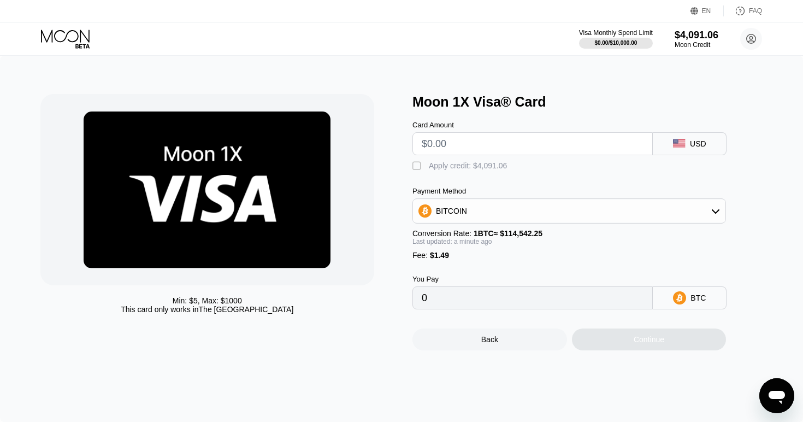
click at [475, 141] on input "text" at bounding box center [533, 144] width 222 height 22
type input "$1000"
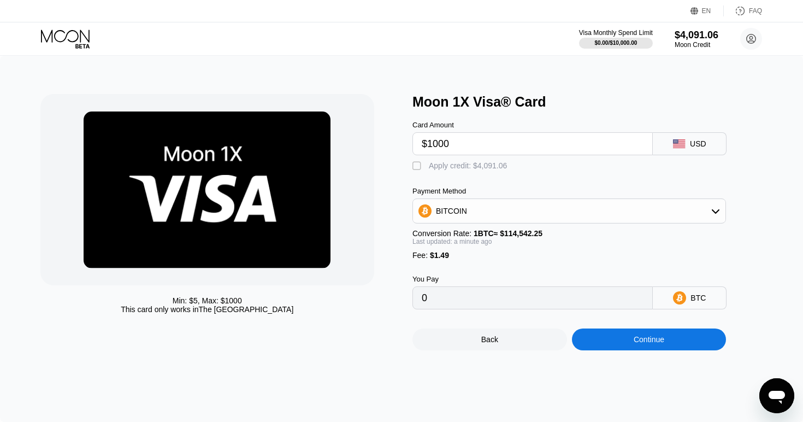
type input "0.00874342"
type input "$1000"
click at [456, 166] on div "Apply credit: $1,001.49" at bounding box center [468, 165] width 78 height 9
type input "0"
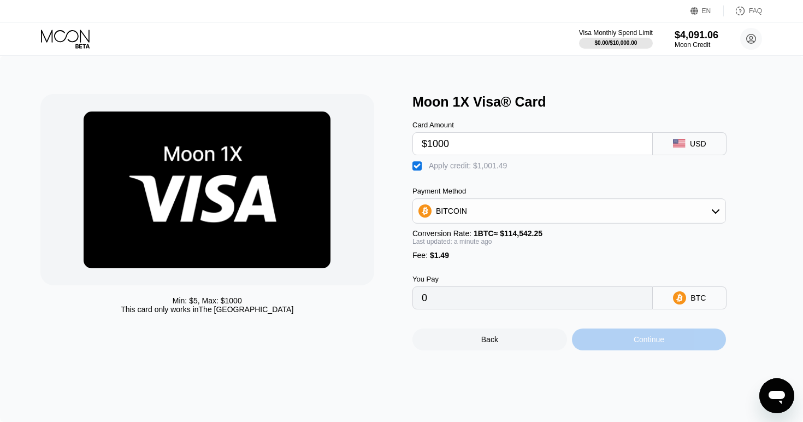
click at [671, 340] on div "Continue" at bounding box center [649, 339] width 155 height 22
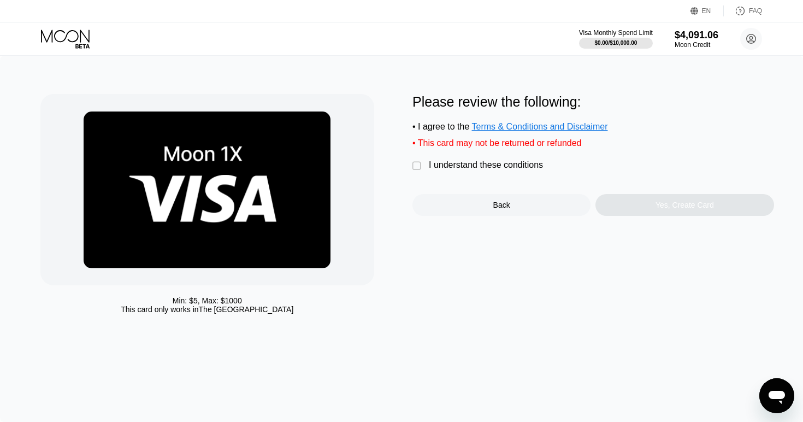
click at [461, 161] on div "I understand these conditions" at bounding box center [486, 165] width 114 height 10
click at [658, 206] on div "Yes, Create Card" at bounding box center [685, 205] width 58 height 9
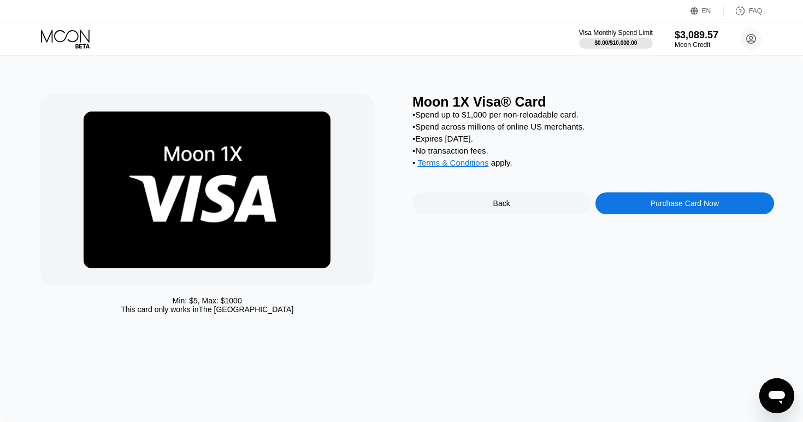
click at [678, 204] on div "Purchase Card Now" at bounding box center [685, 203] width 68 height 9
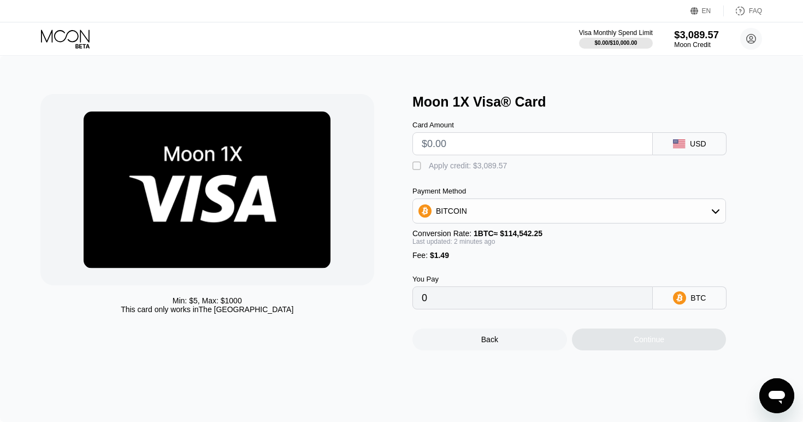
click at [682, 36] on div "$3,089.57" at bounding box center [696, 34] width 45 height 11
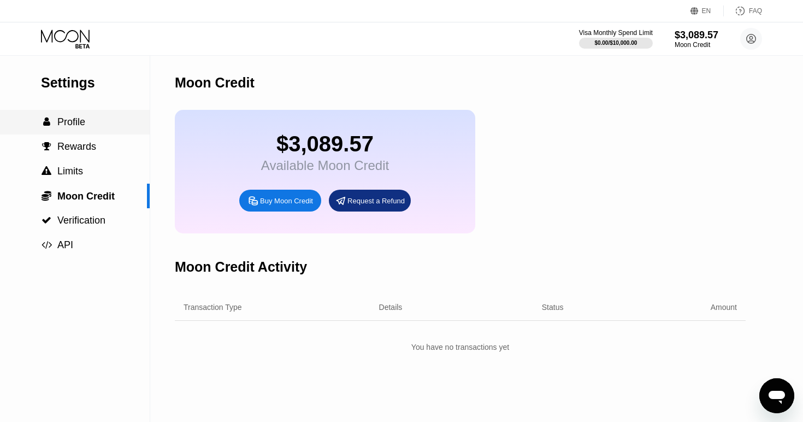
click at [69, 118] on span "Profile" at bounding box center [71, 121] width 28 height 11
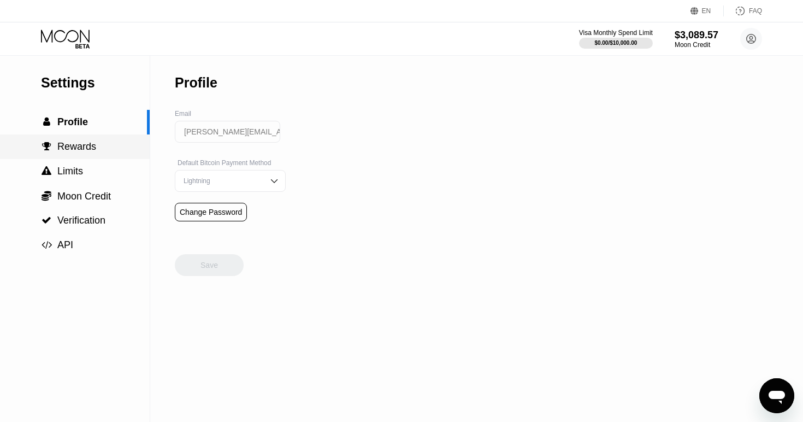
click at [87, 142] on span "Rewards" at bounding box center [76, 146] width 39 height 11
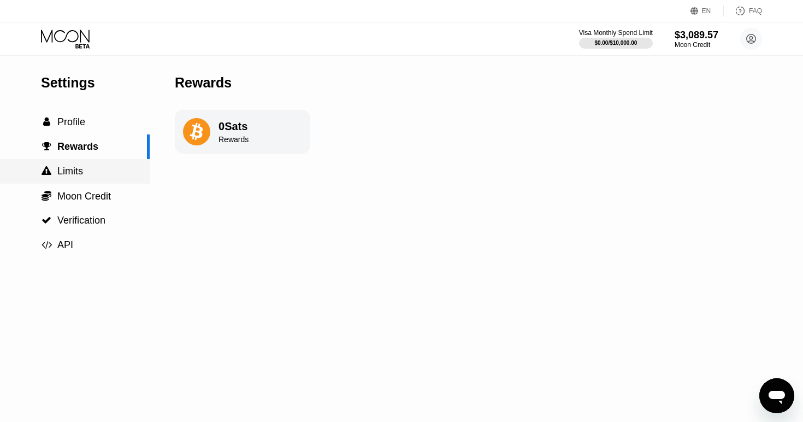
click at [91, 168] on div " Limits" at bounding box center [75, 171] width 150 height 11
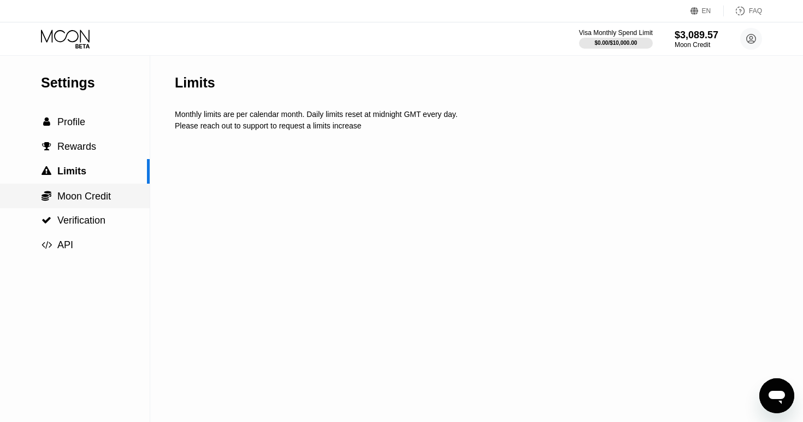
click at [97, 196] on span "Moon Credit" at bounding box center [84, 196] width 54 height 11
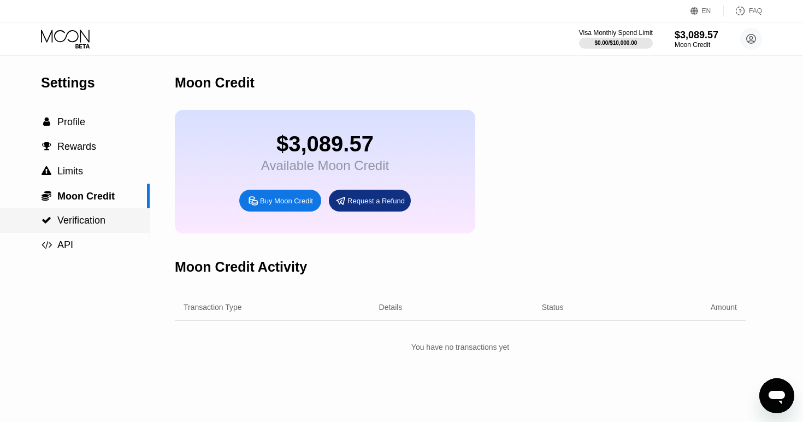
click at [95, 222] on span "Verification" at bounding box center [81, 220] width 48 height 11
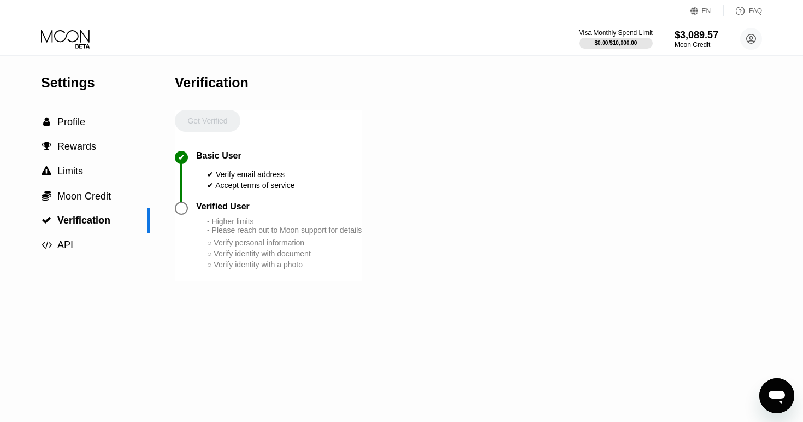
click at [69, 35] on icon at bounding box center [66, 39] width 51 height 19
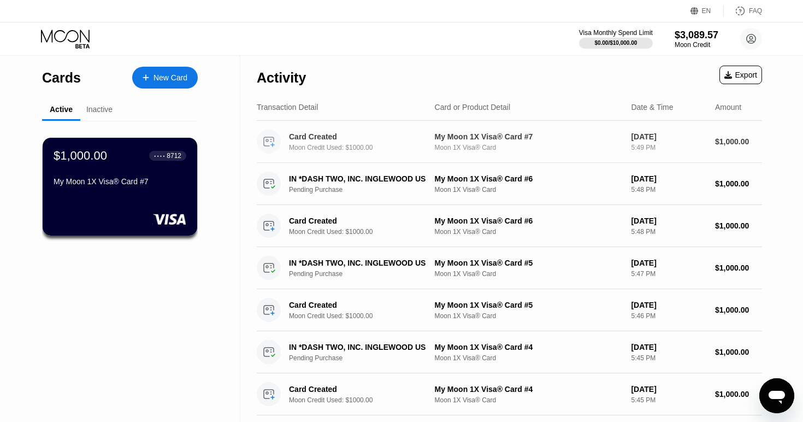
click at [545, 147] on div "Moon 1X Visa® Card" at bounding box center [529, 148] width 188 height 8
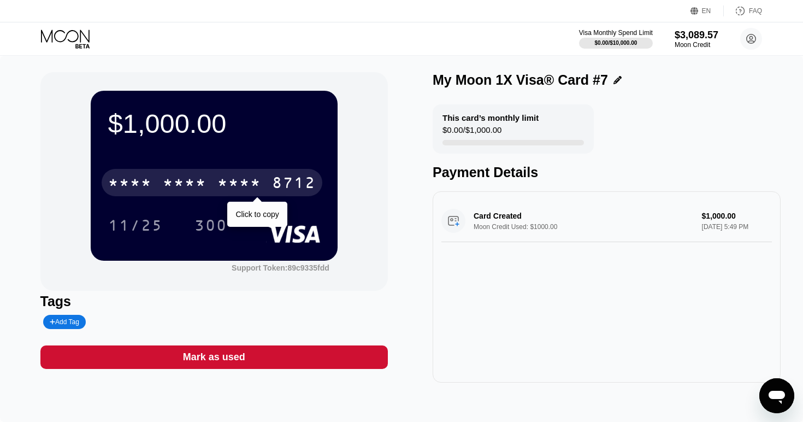
click at [229, 183] on div "* * * *" at bounding box center [239, 183] width 44 height 17
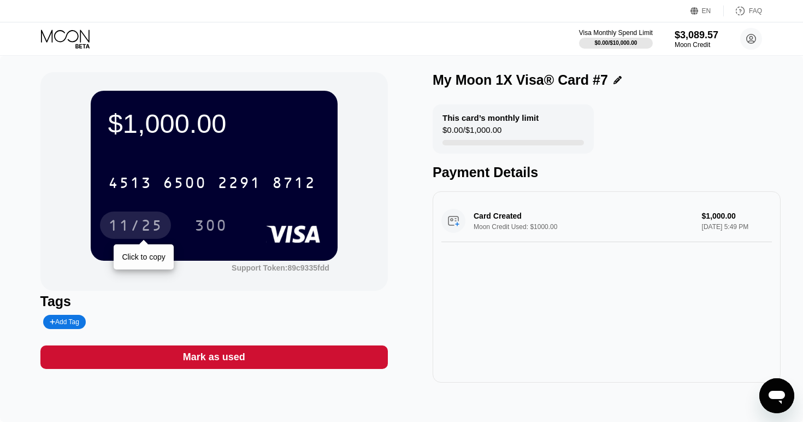
click at [133, 229] on div "11/25" at bounding box center [135, 226] width 55 height 17
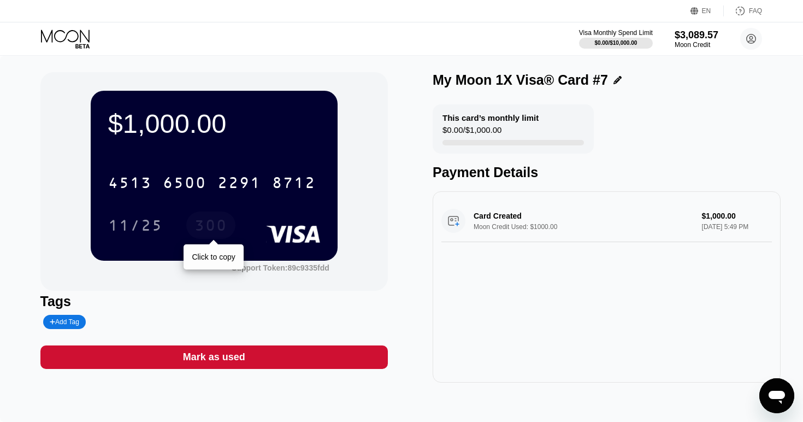
click at [220, 231] on div "300" at bounding box center [211, 226] width 33 height 17
click at [266, 354] on div "Mark as used" at bounding box center [214, 356] width 348 height 23
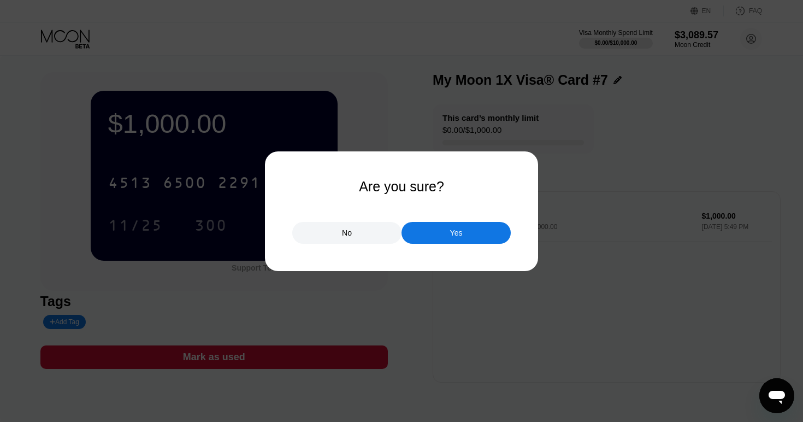
click at [455, 235] on div "Yes" at bounding box center [456, 233] width 13 height 10
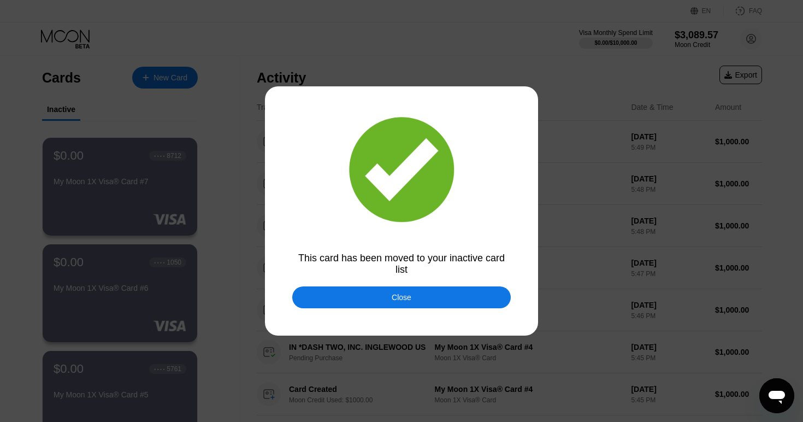
click at [421, 295] on div "Close" at bounding box center [401, 297] width 219 height 22
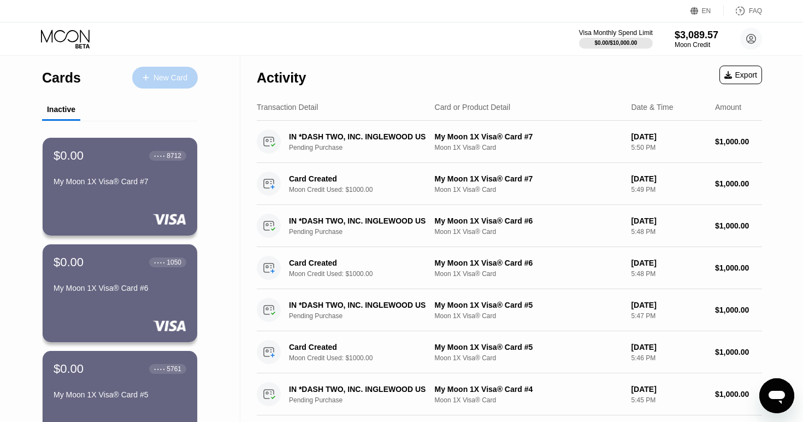
click at [166, 74] on div "New Card" at bounding box center [171, 77] width 34 height 9
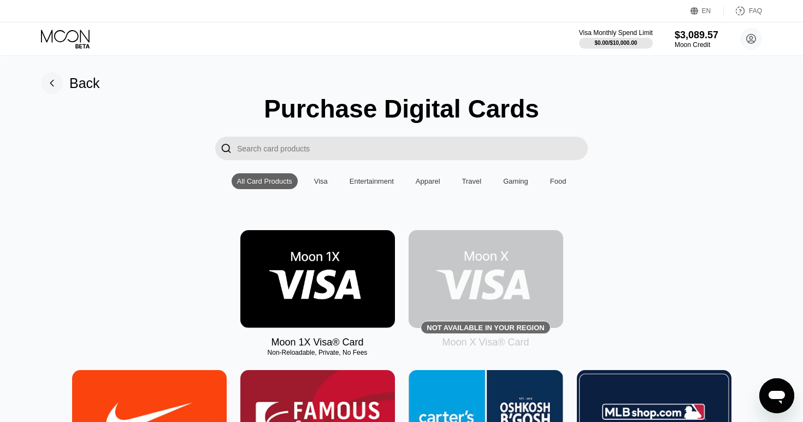
click at [338, 254] on img at bounding box center [317, 279] width 155 height 98
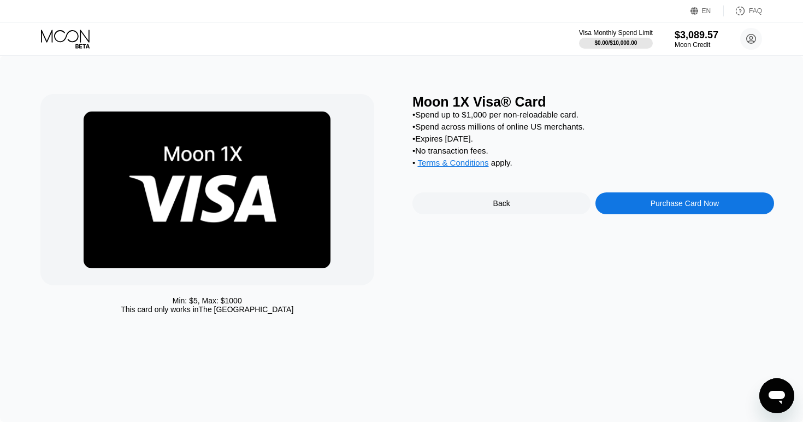
click at [678, 203] on div "Purchase Card Now" at bounding box center [685, 203] width 68 height 9
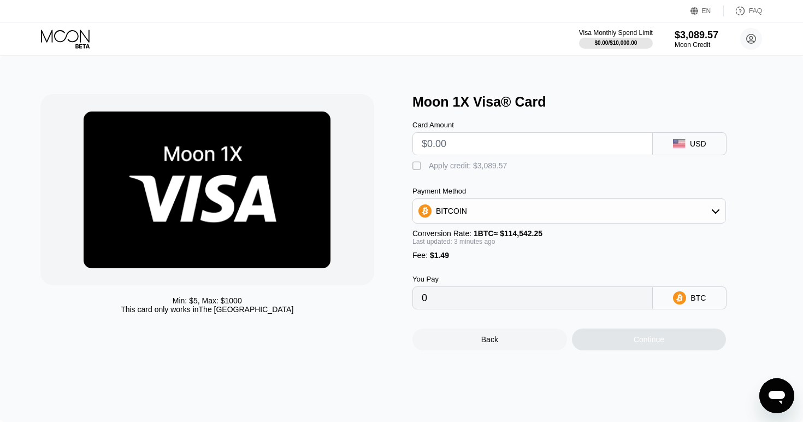
click at [463, 164] on div "Apply credit: $3,089.57" at bounding box center [468, 165] width 78 height 9
click at [476, 146] on input "text" at bounding box center [533, 144] width 222 height 22
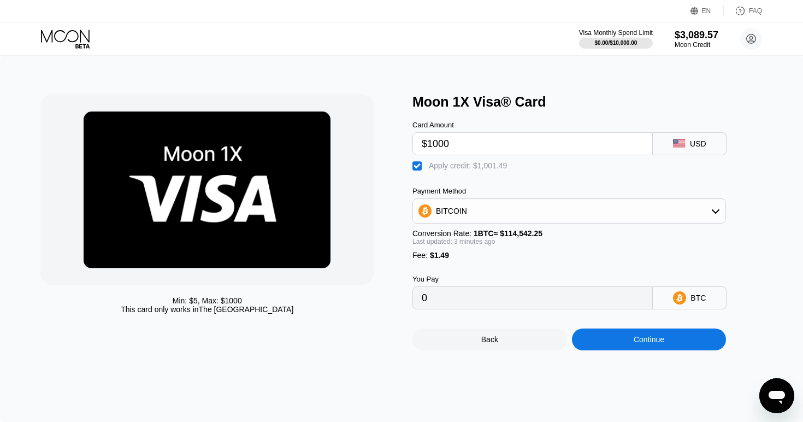
type input "$1000"
click at [616, 341] on div "Continue" at bounding box center [649, 339] width 155 height 22
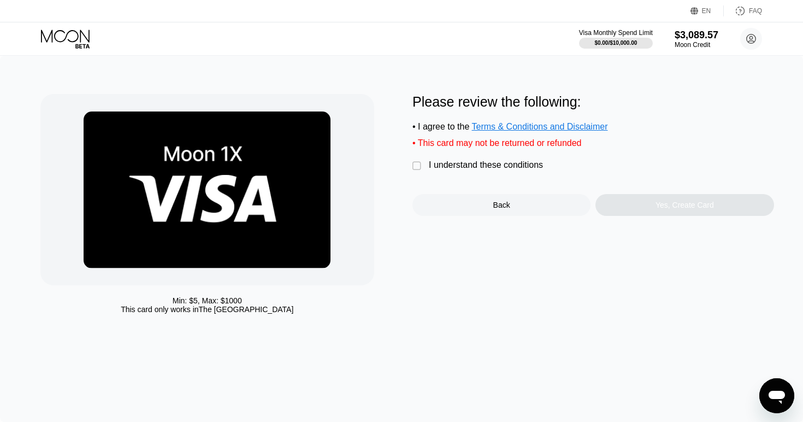
click at [418, 168] on div "" at bounding box center [418, 166] width 11 height 11
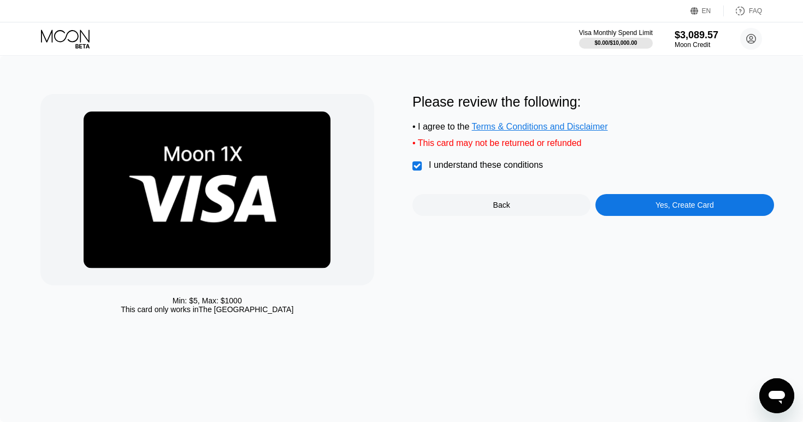
click at [668, 209] on div "Yes, Create Card" at bounding box center [685, 205] width 58 height 9
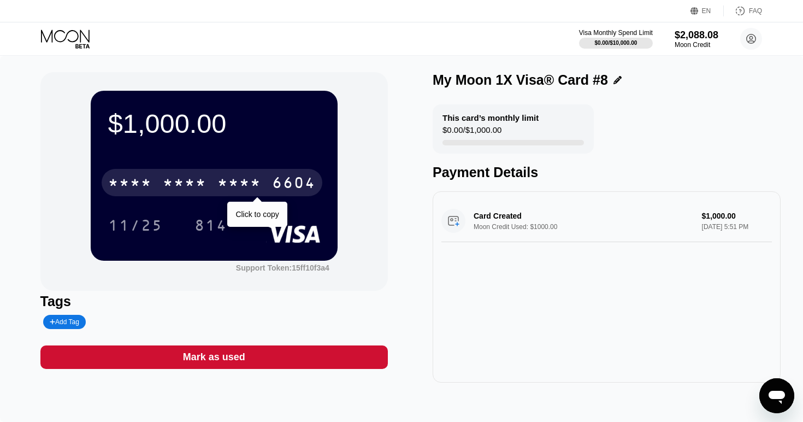
click at [182, 184] on div "* * * *" at bounding box center [185, 183] width 44 height 17
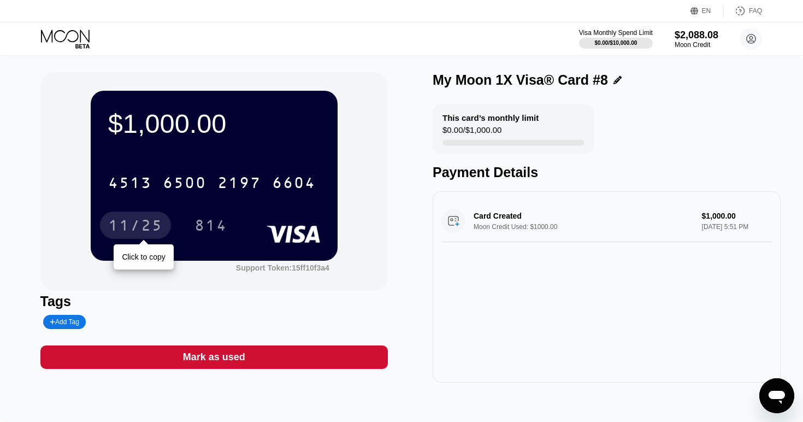
click at [158, 225] on div "11/25" at bounding box center [135, 226] width 55 height 17
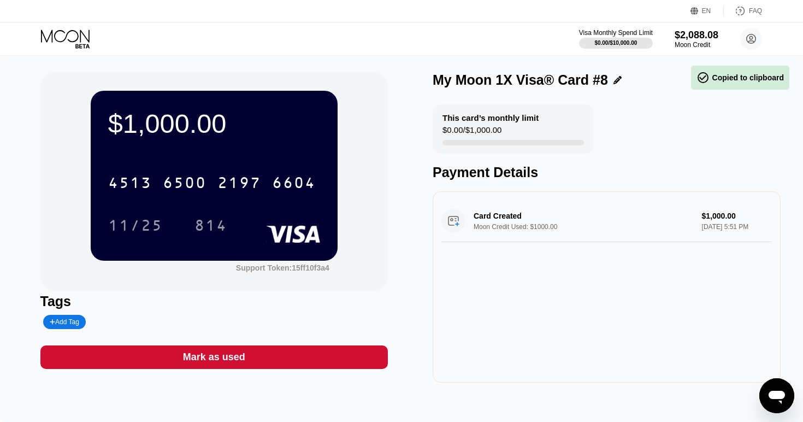
click at [211, 228] on div "814" at bounding box center [211, 226] width 33 height 17
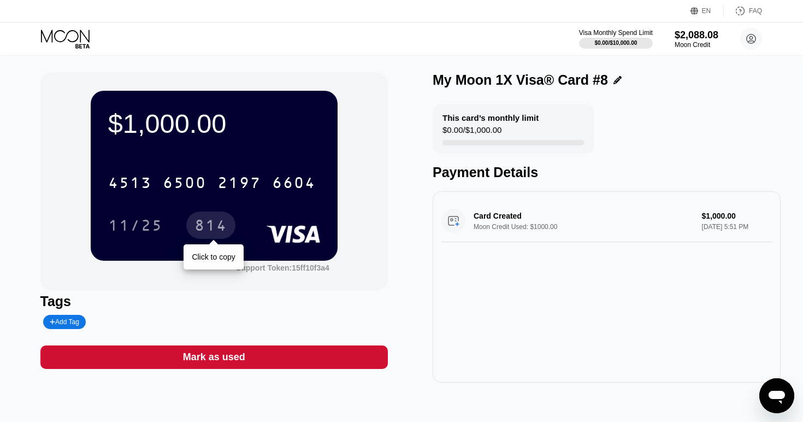
click at [212, 230] on div "814" at bounding box center [211, 226] width 33 height 17
click at [232, 355] on div "Mark as used" at bounding box center [214, 357] width 62 height 13
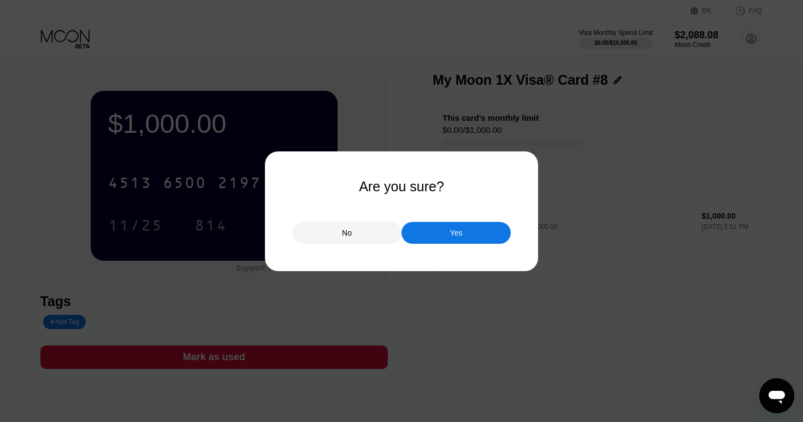
click at [473, 229] on div "Yes" at bounding box center [456, 233] width 109 height 22
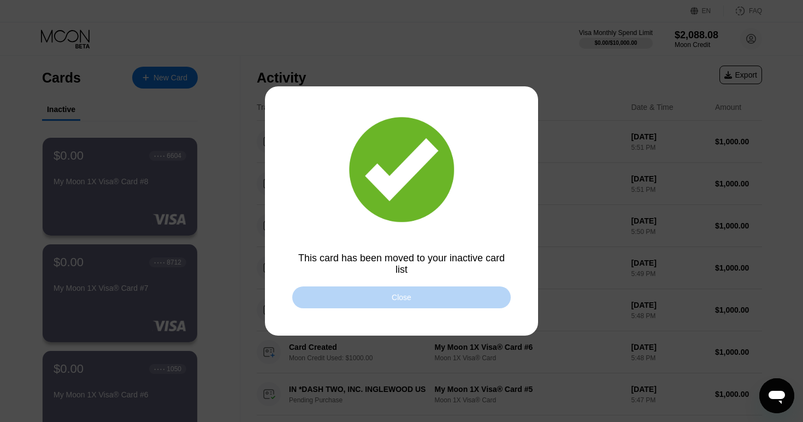
click at [393, 305] on div "Close" at bounding box center [401, 297] width 219 height 22
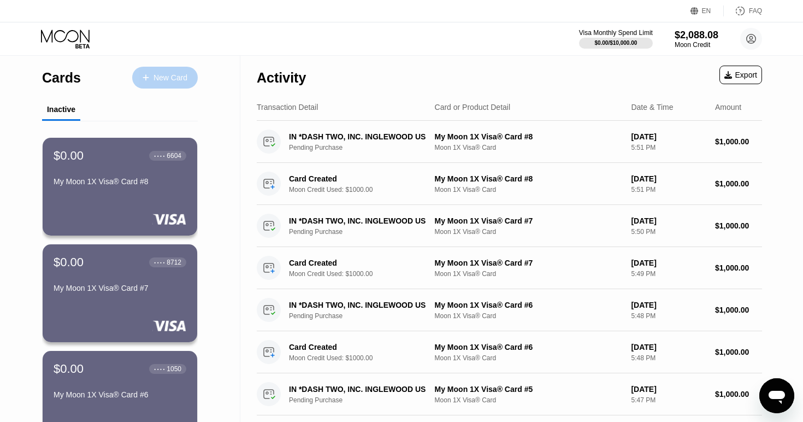
click at [180, 75] on div "New Card" at bounding box center [171, 77] width 34 height 9
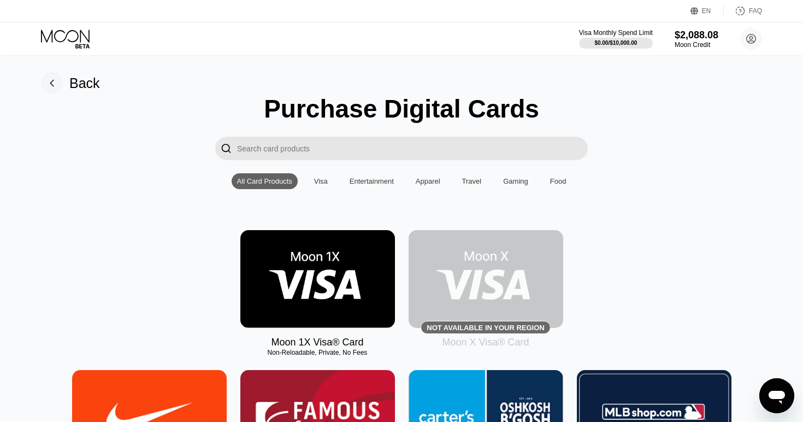
click at [334, 285] on img at bounding box center [317, 279] width 155 height 98
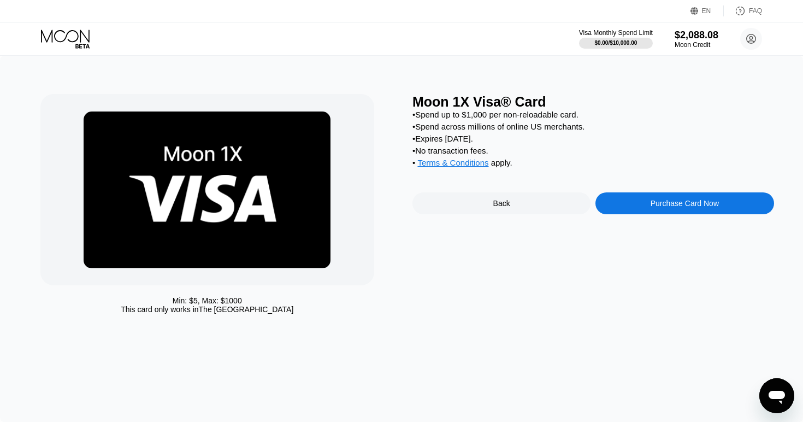
click at [702, 204] on div "Purchase Card Now" at bounding box center [685, 203] width 68 height 9
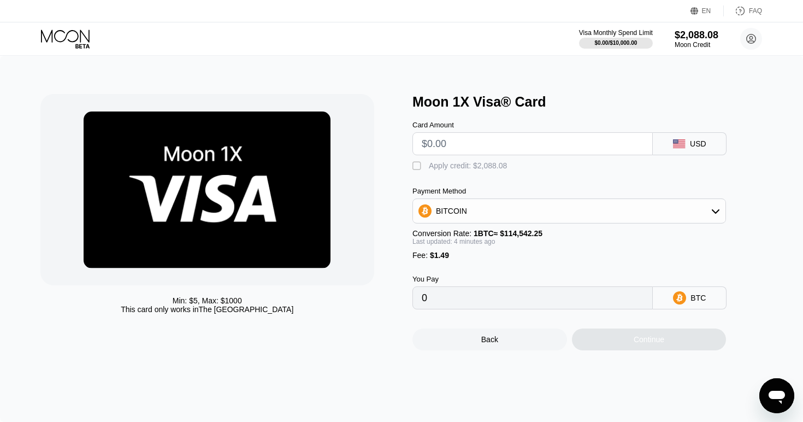
click at [529, 147] on input "text" at bounding box center [533, 144] width 222 height 22
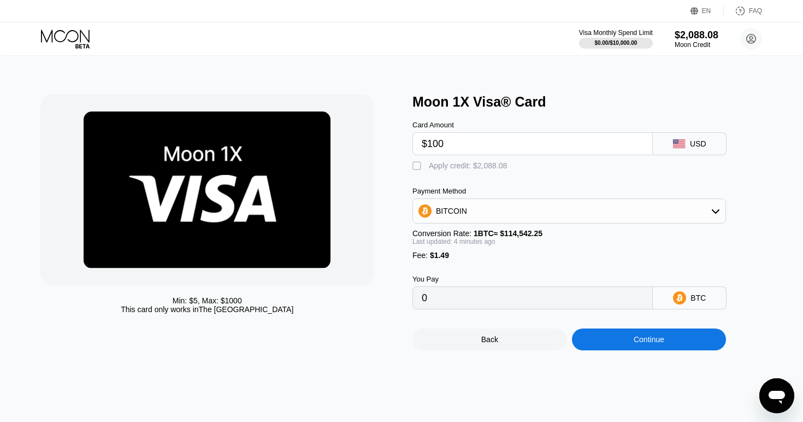
type input "$1000"
type input "0.00874618"
click at [484, 146] on input "$1000" at bounding box center [533, 144] width 222 height 22
type input "$1000"
click at [418, 166] on div "" at bounding box center [418, 166] width 11 height 11
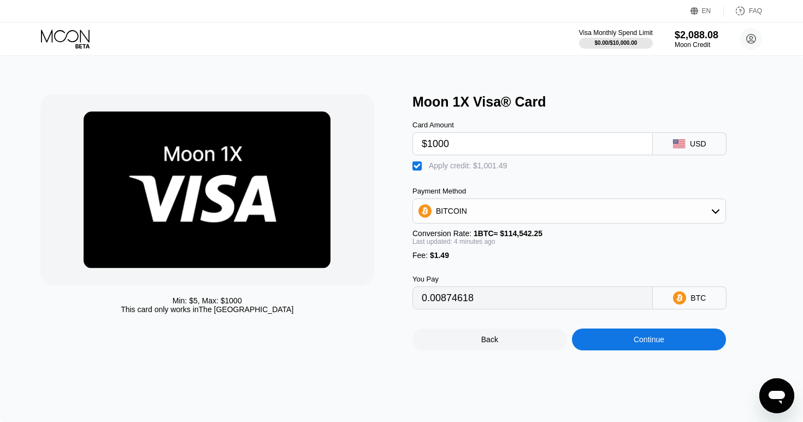
type input "0"
click at [657, 340] on div "Continue" at bounding box center [649, 339] width 31 height 9
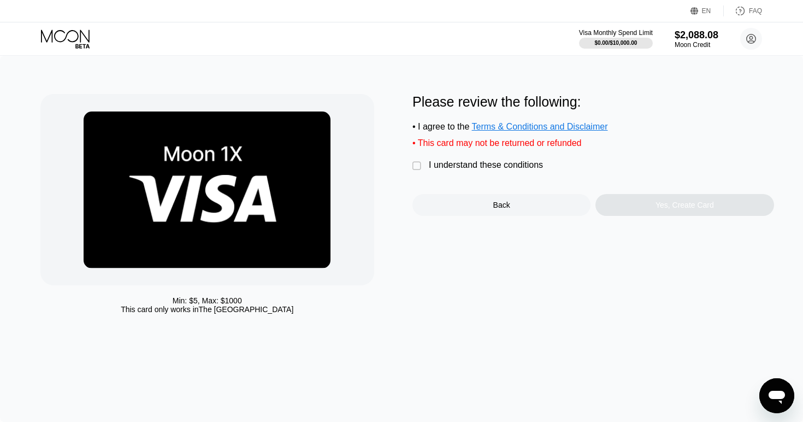
click at [415, 167] on div "" at bounding box center [418, 166] width 11 height 11
click at [668, 199] on div "Yes, Create Card" at bounding box center [685, 205] width 178 height 22
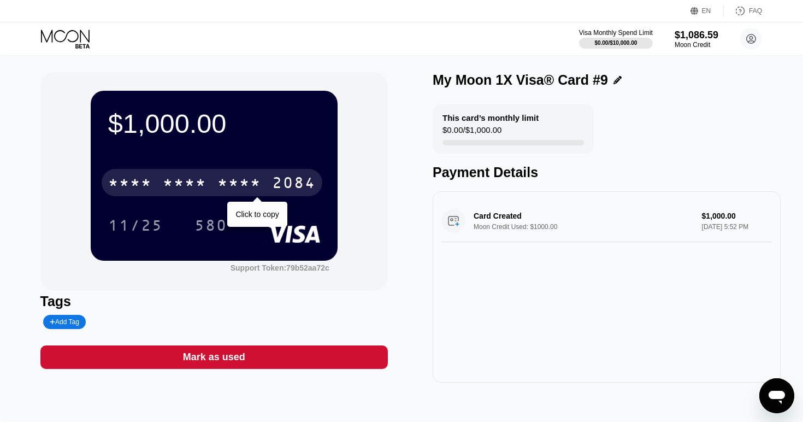
click at [210, 181] on div "* * * * * * * * * * * * 2084" at bounding box center [212, 182] width 221 height 27
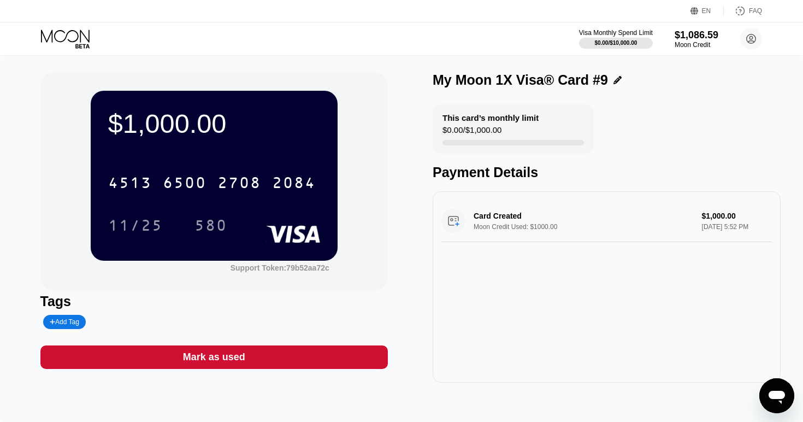
click at [150, 224] on div "11/25" at bounding box center [135, 226] width 55 height 17
click at [221, 226] on div "580" at bounding box center [211, 226] width 33 height 17
click at [329, 356] on div "Mark as used" at bounding box center [214, 356] width 348 height 23
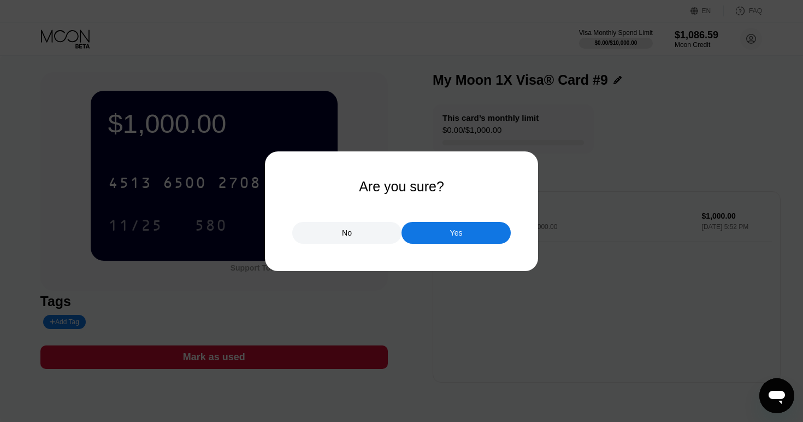
click at [489, 232] on div "Yes" at bounding box center [456, 233] width 109 height 22
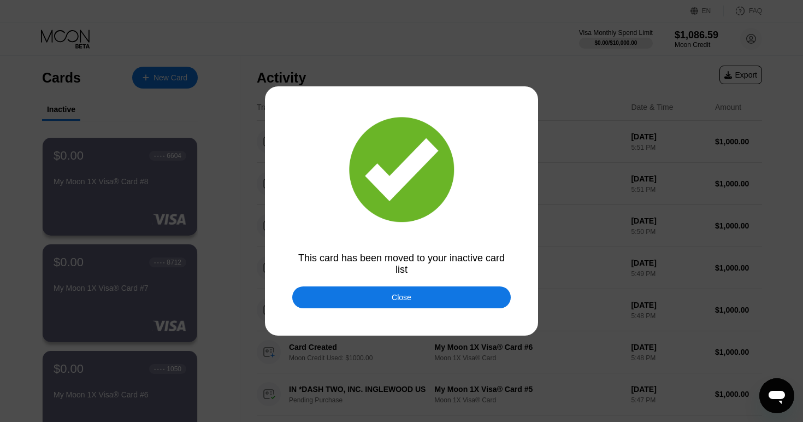
click at [429, 297] on div "Close" at bounding box center [401, 297] width 219 height 22
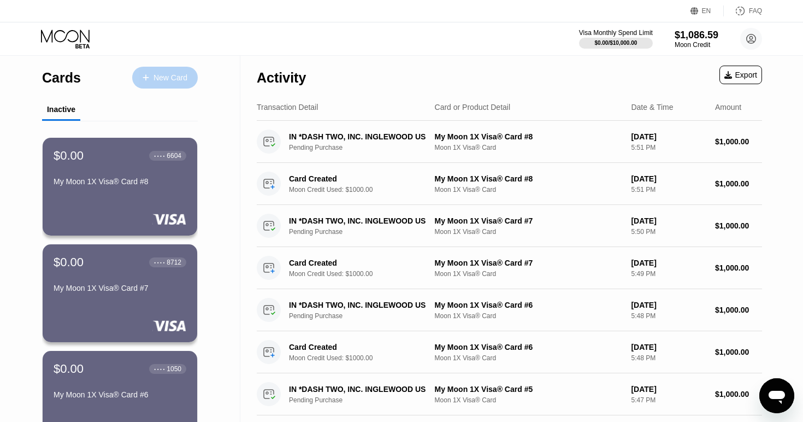
click at [155, 79] on div "New Card" at bounding box center [171, 77] width 34 height 9
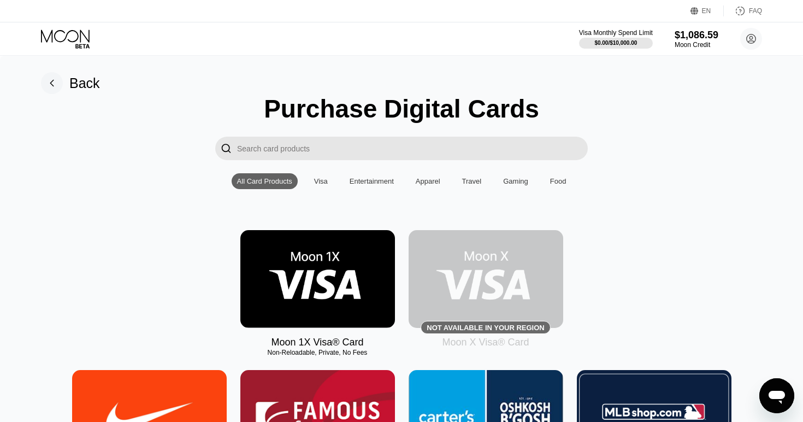
click at [302, 274] on img at bounding box center [317, 279] width 155 height 98
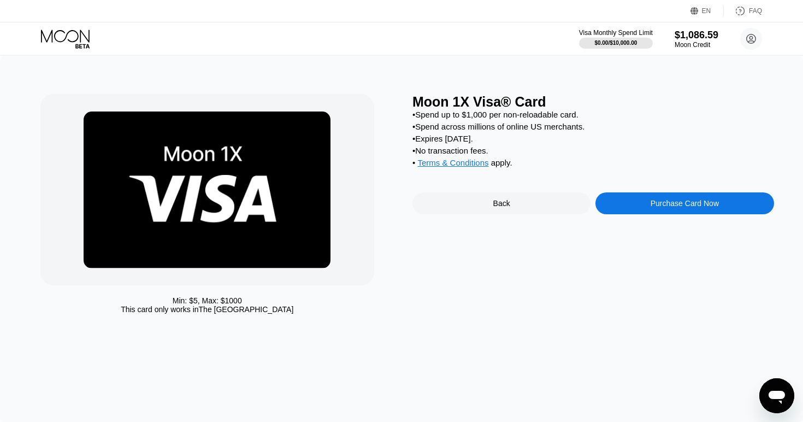
click at [680, 201] on div "Purchase Card Now" at bounding box center [685, 203] width 68 height 9
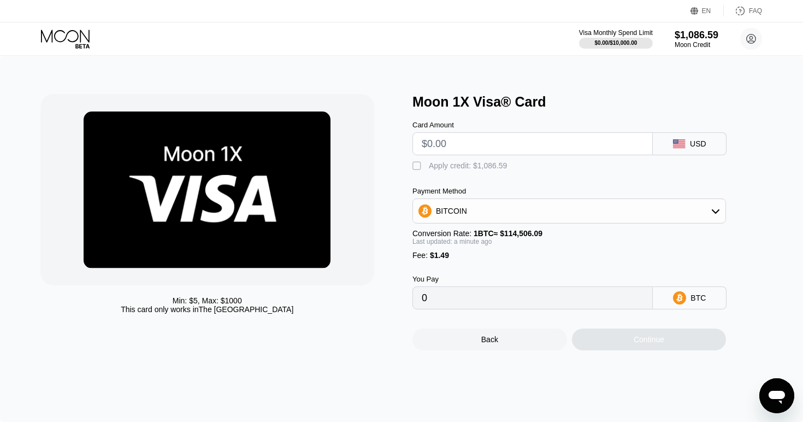
click at [516, 140] on input "text" at bounding box center [533, 144] width 222 height 22
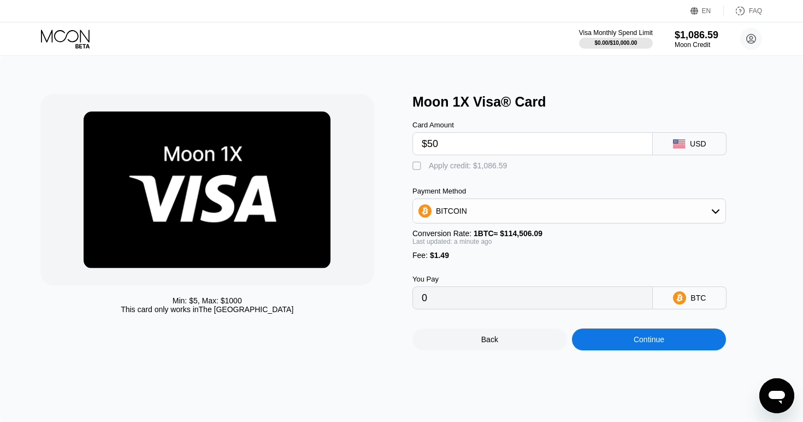
type input "$500"
type input "0.00437960"
drag, startPoint x: 460, startPoint y: 144, endPoint x: 419, endPoint y: 143, distance: 40.5
click at [419, 143] on div "$500" at bounding box center [533, 143] width 240 height 23
type input "$400"
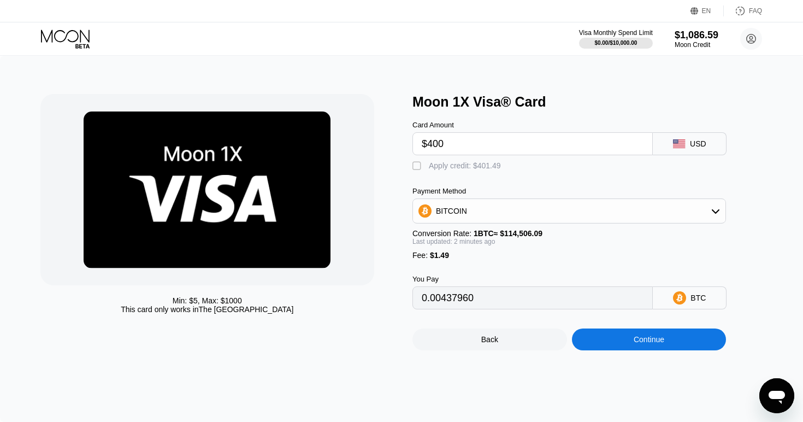
type input "0.00350628"
type input "$400"
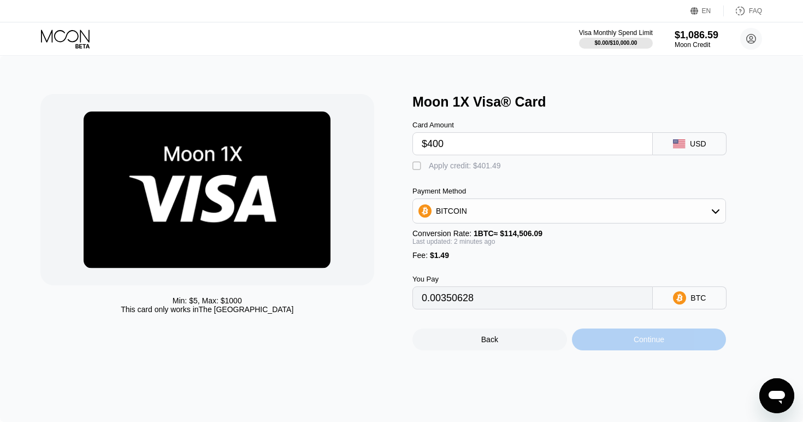
click at [650, 341] on div "Continue" at bounding box center [649, 339] width 31 height 9
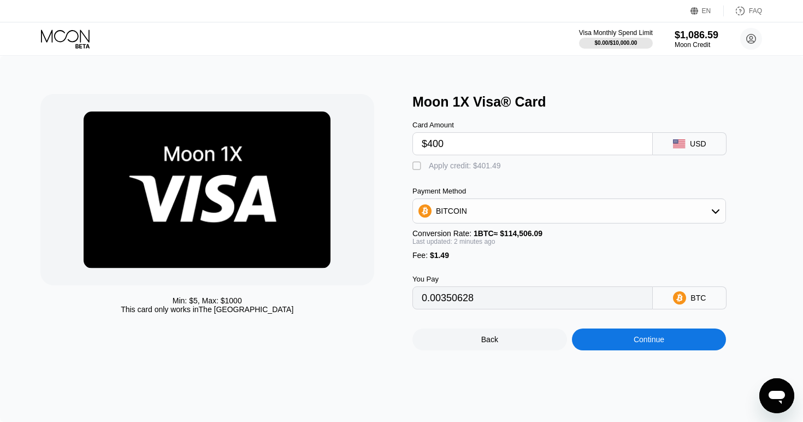
click at [425, 168] on div " Apply credit: $401.49" at bounding box center [460, 166] width 94 height 11
type input "0"
click at [663, 341] on div "Continue" at bounding box center [649, 339] width 31 height 9
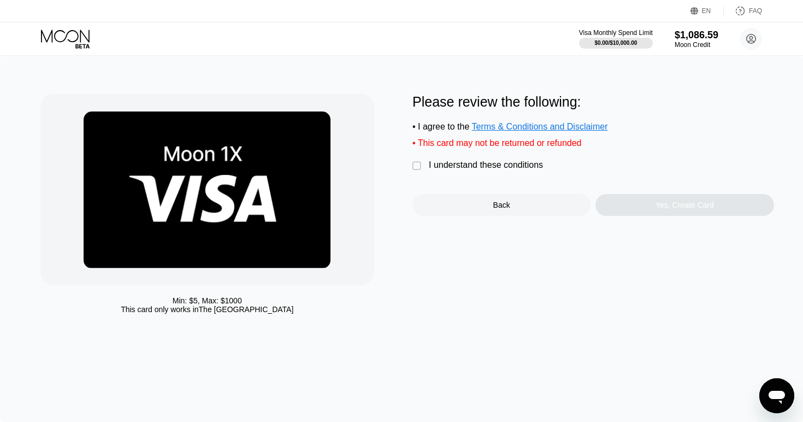
click at [449, 168] on div "I understand these conditions" at bounding box center [486, 165] width 114 height 10
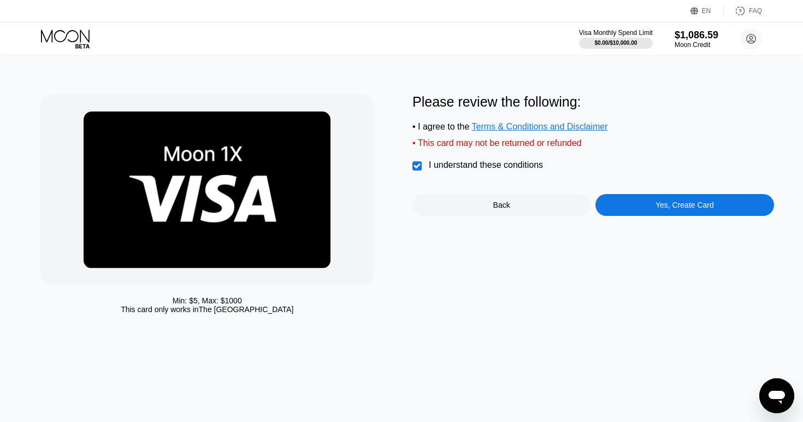
click at [649, 203] on div "Yes, Create Card" at bounding box center [685, 205] width 178 height 22
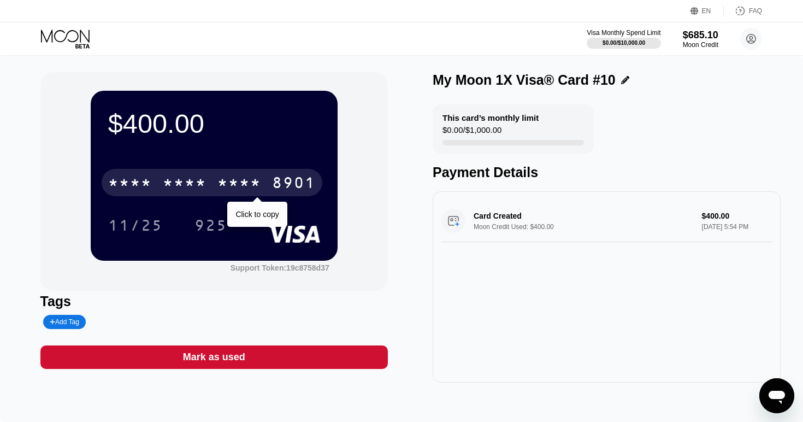
click at [238, 178] on div "* * * *" at bounding box center [239, 183] width 44 height 17
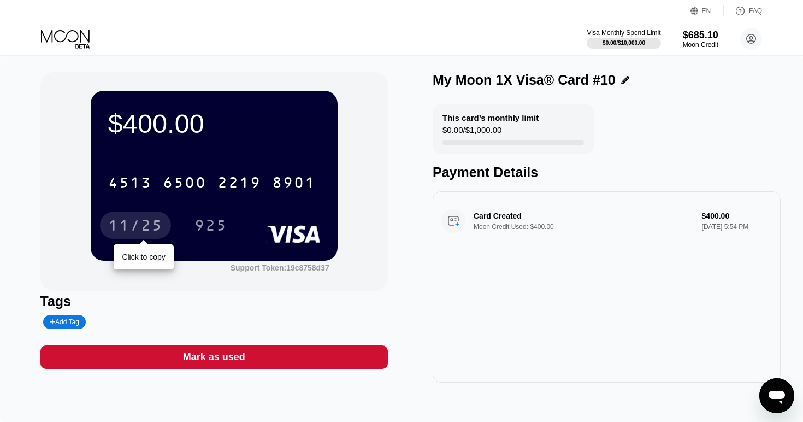
click at [149, 228] on div "11/25" at bounding box center [135, 226] width 55 height 17
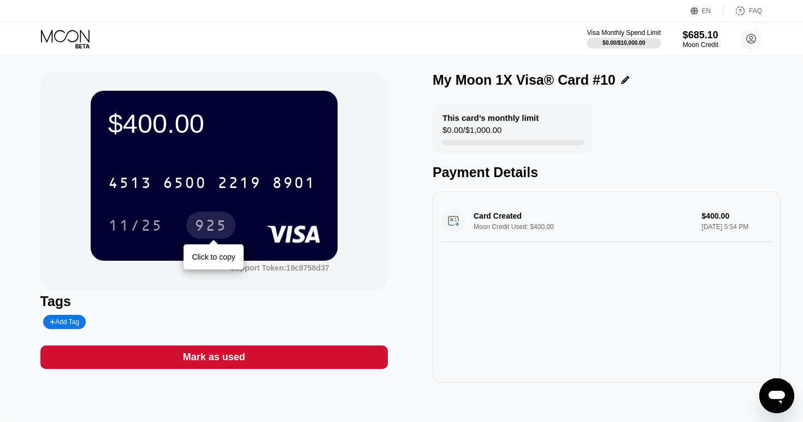
click at [220, 225] on div "925" at bounding box center [211, 226] width 33 height 17
